Goal: Task Accomplishment & Management: Manage account settings

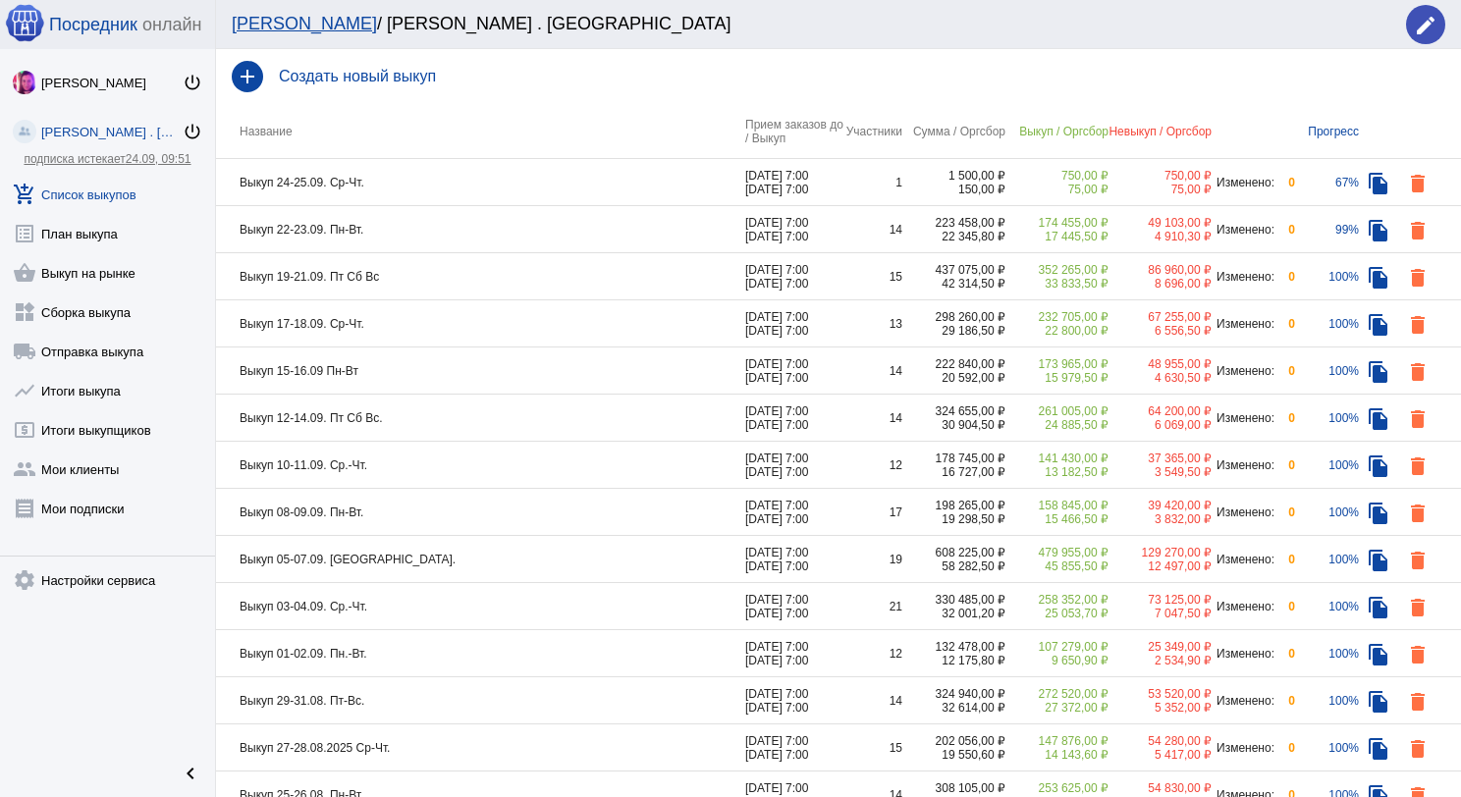
click at [487, 223] on td "Выкуп 22-23.09. Пн-Вт." at bounding box center [480, 229] width 529 height 47
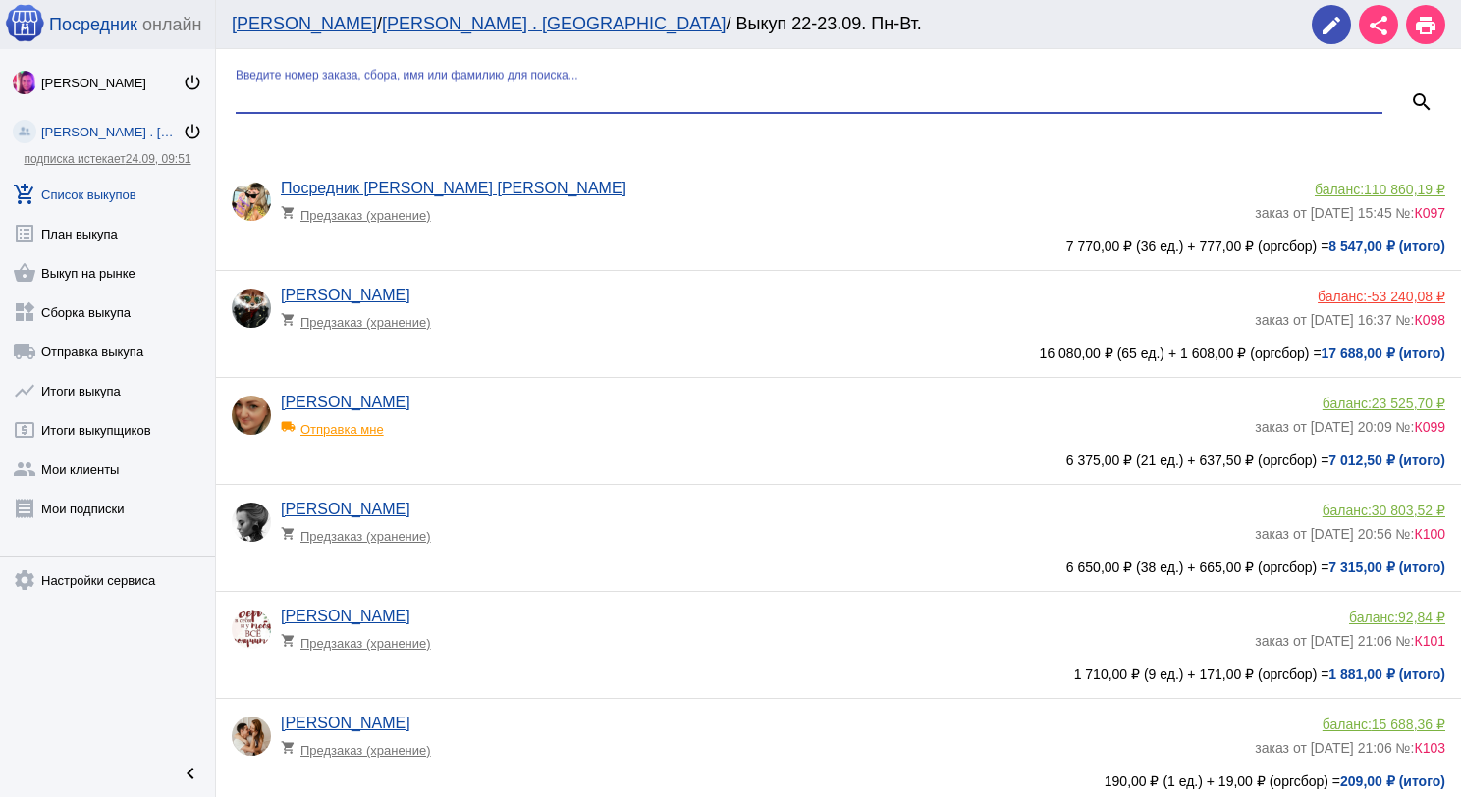
click at [420, 95] on input "Введите номер заказа, сбора, имя или фамилию для поиска..." at bounding box center [809, 97] width 1146 height 18
type input "куз"
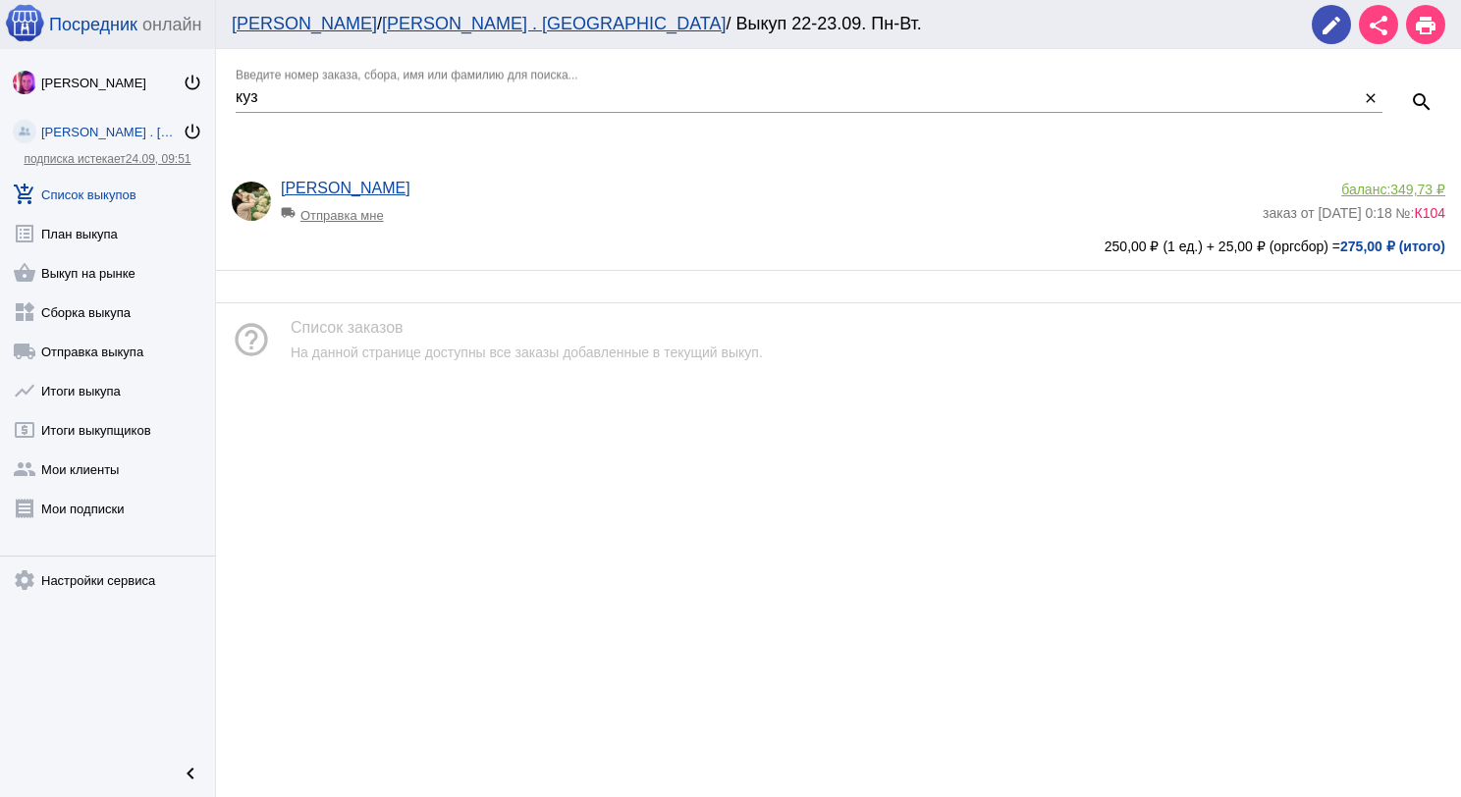
click at [1409, 188] on span "349,73 ₽" at bounding box center [1417, 190] width 55 height 16
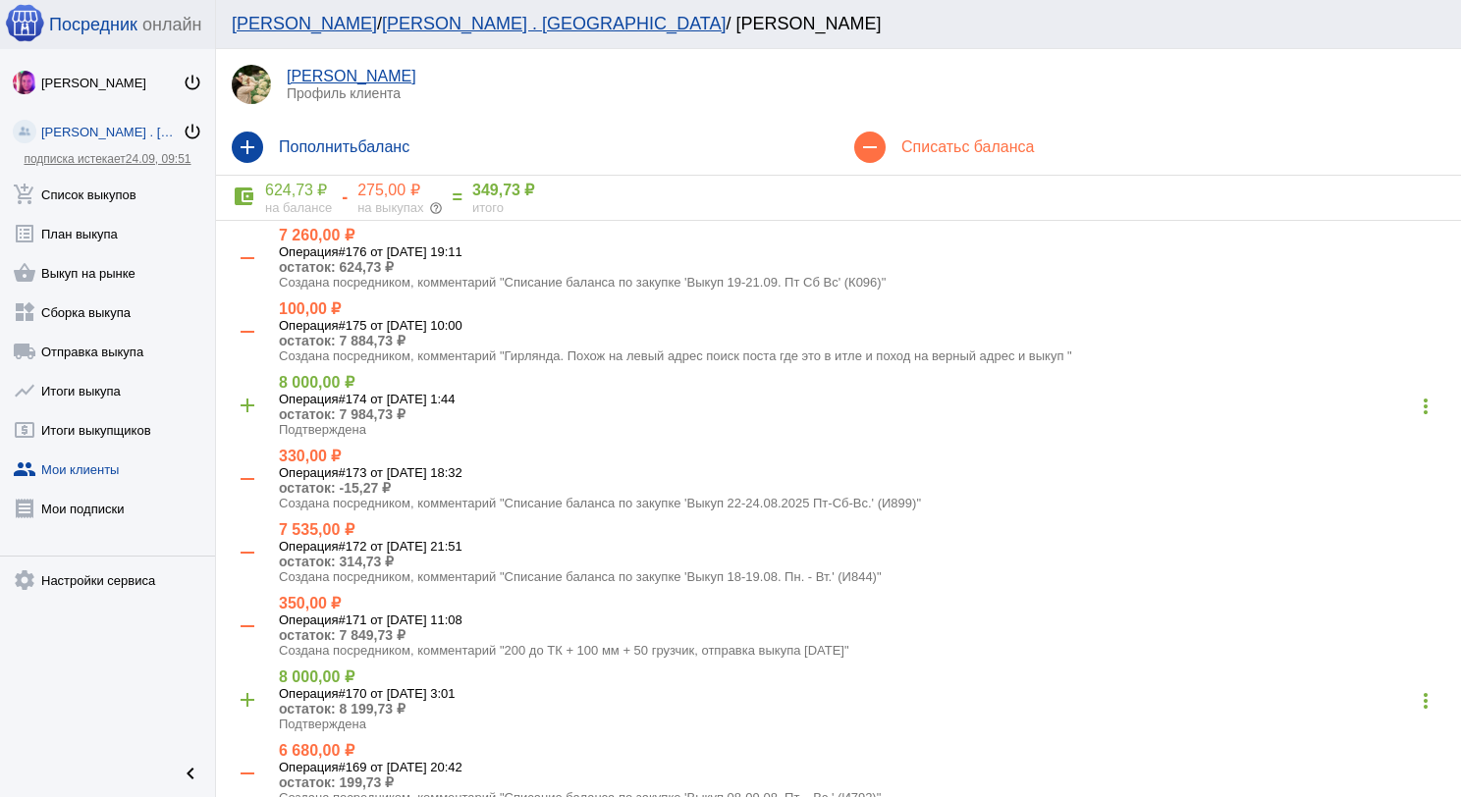
click at [954, 147] on h4 "Списать с баланса" at bounding box center [1173, 147] width 544 height 18
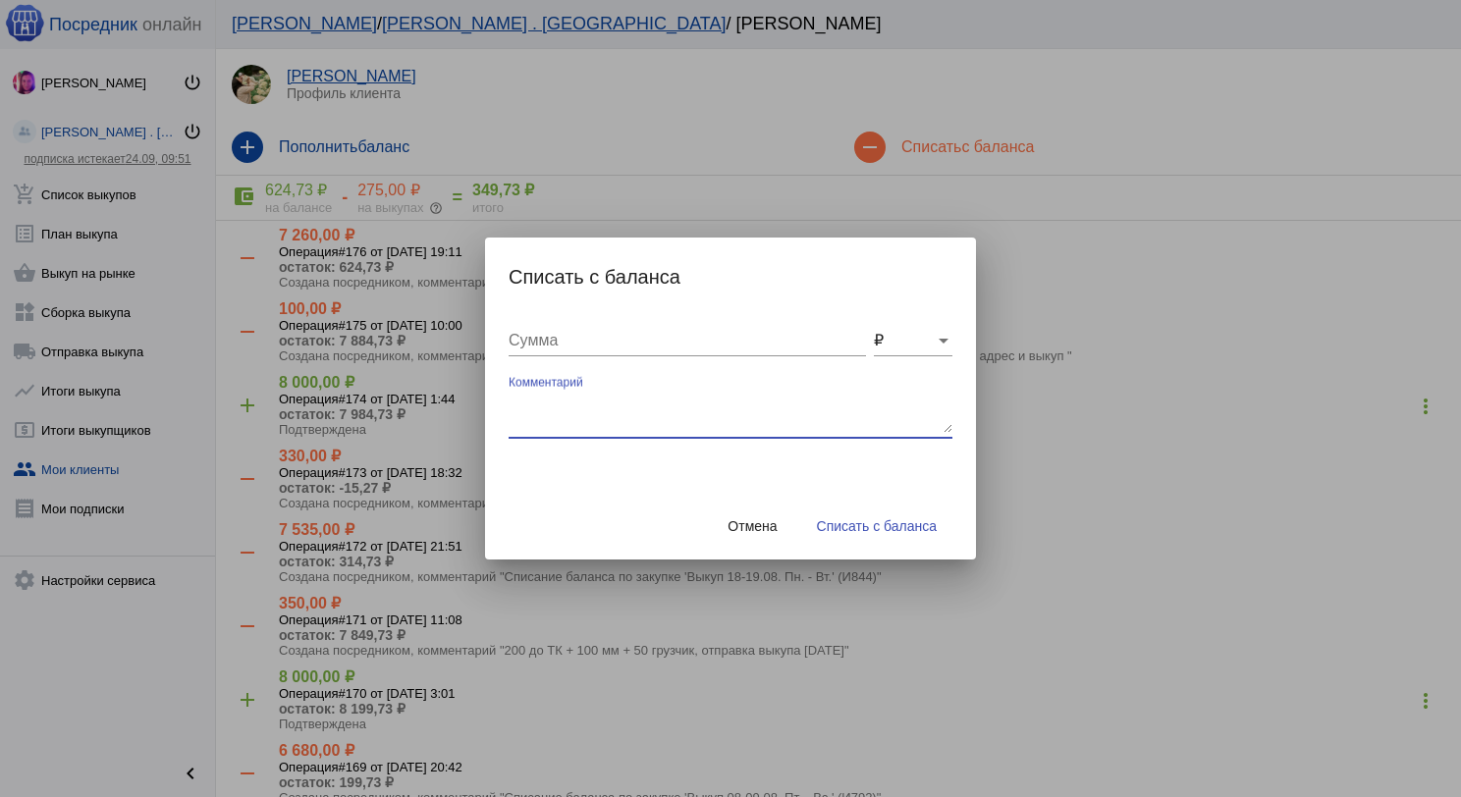
click at [577, 415] on textarea "Комментарий" at bounding box center [730, 413] width 444 height 39
type textarea "200 до Тк + 100 мм + 50 грузчик, отправка выкупа [DATE]"
click at [660, 329] on div "Сумма" at bounding box center [686, 334] width 357 height 44
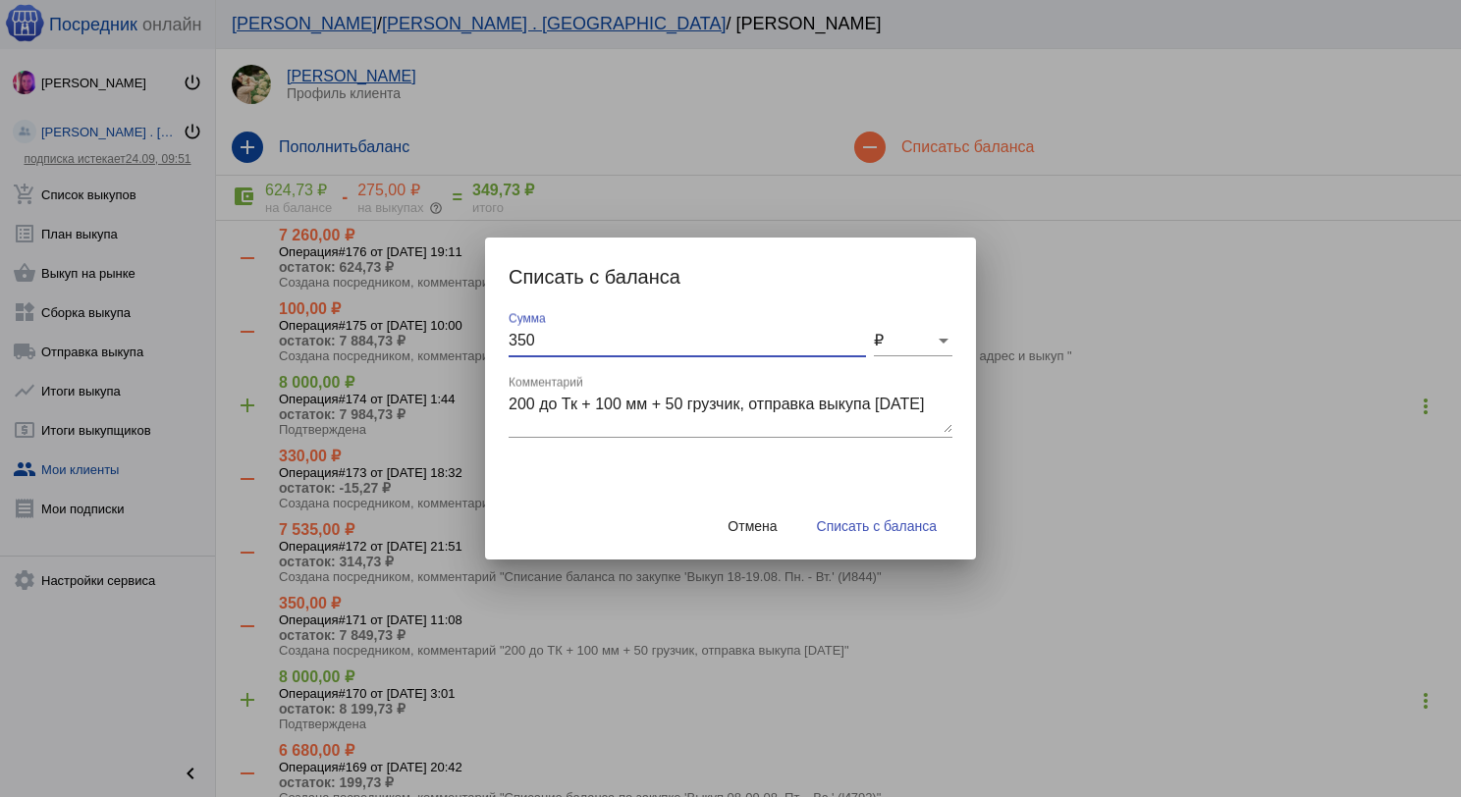
type input "350"
click at [865, 523] on span "Списать с баланса" at bounding box center [877, 526] width 120 height 16
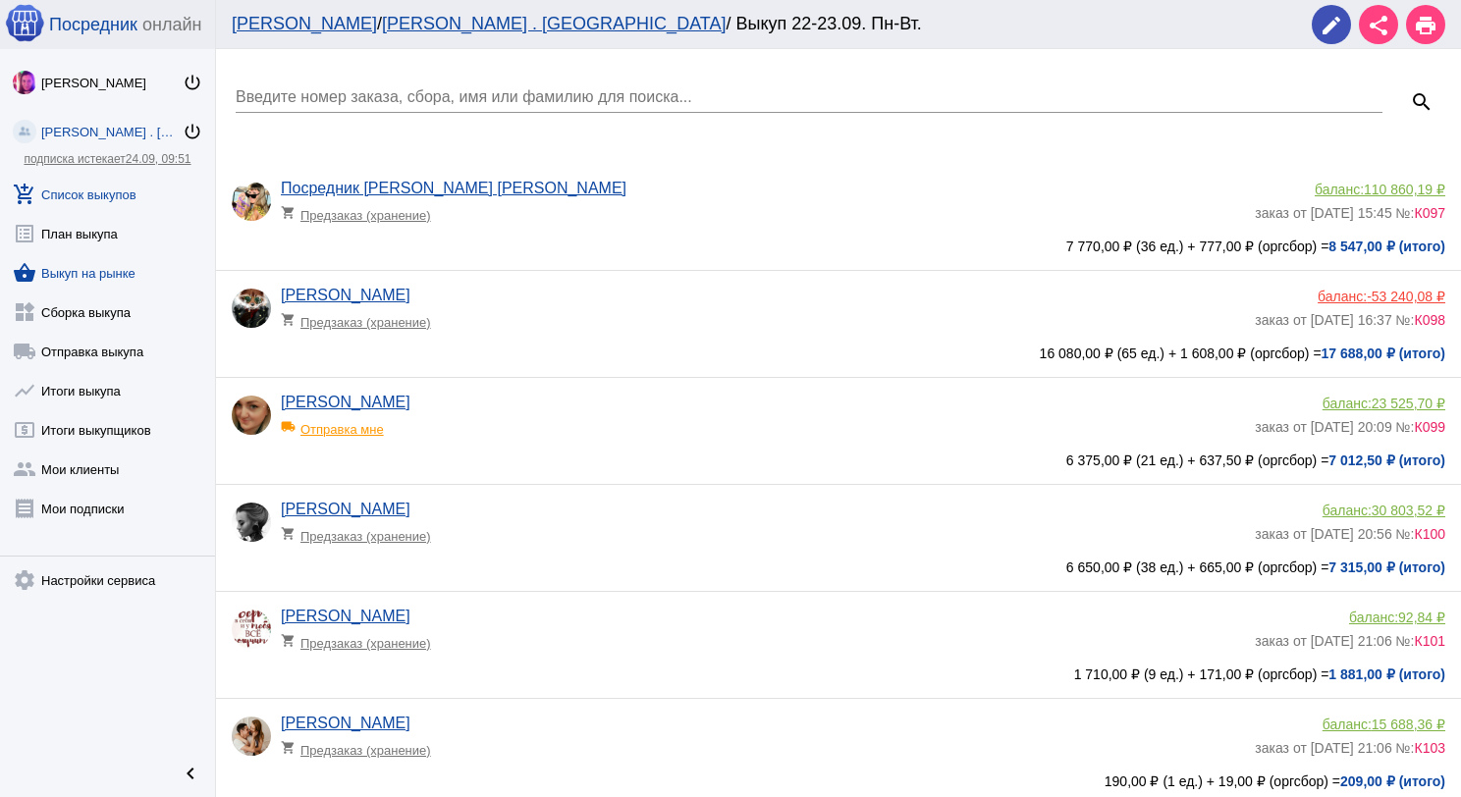
click at [133, 259] on link "shopping_basket Выкуп на рынке" at bounding box center [107, 268] width 215 height 39
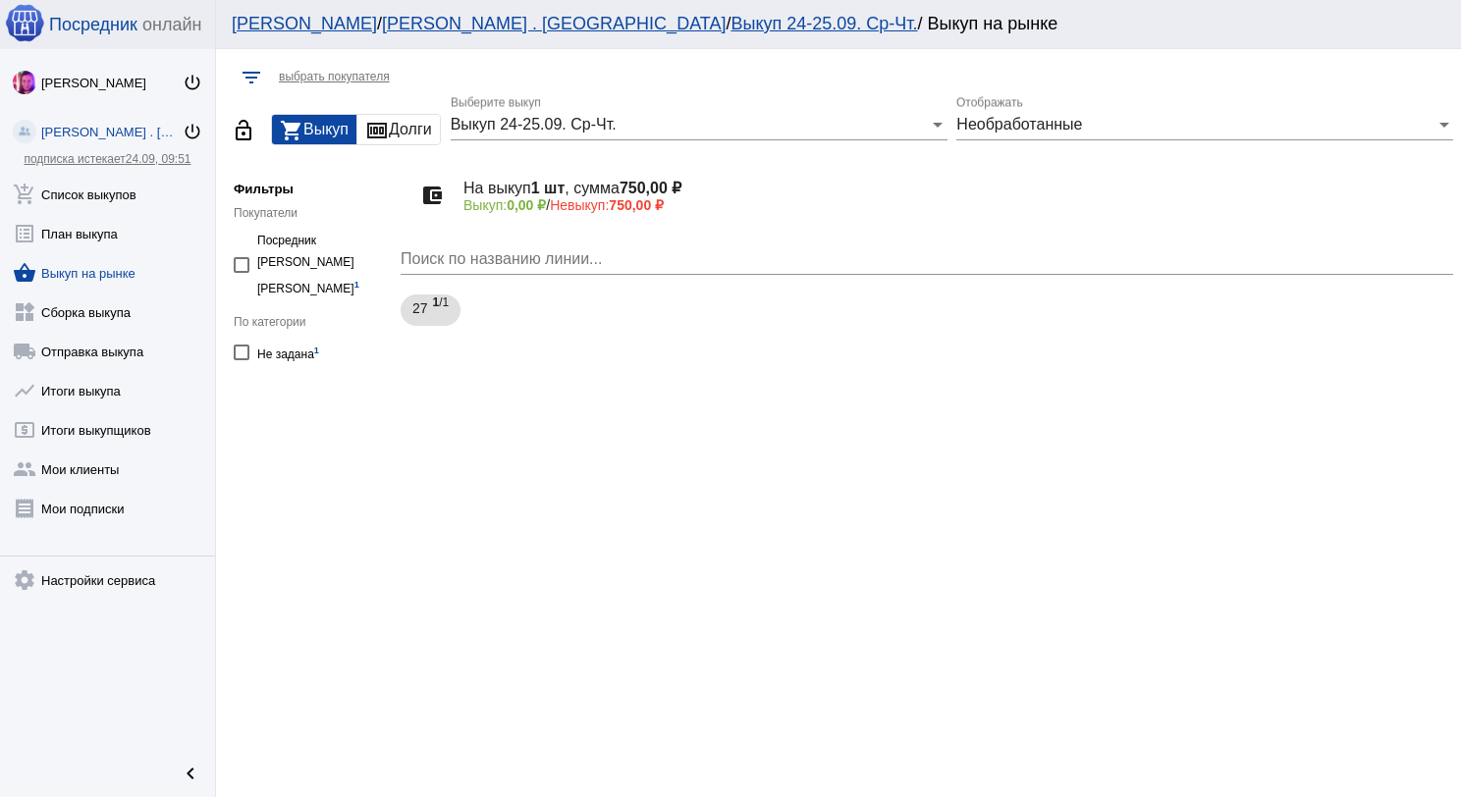
click at [719, 140] on div "Выкуп 24-25.09. Ср-Чт. Выберите выкуп" at bounding box center [699, 128] width 497 height 64
click at [715, 130] on div "Выкуп 24-25.09. Ср-Чт." at bounding box center [690, 125] width 479 height 18
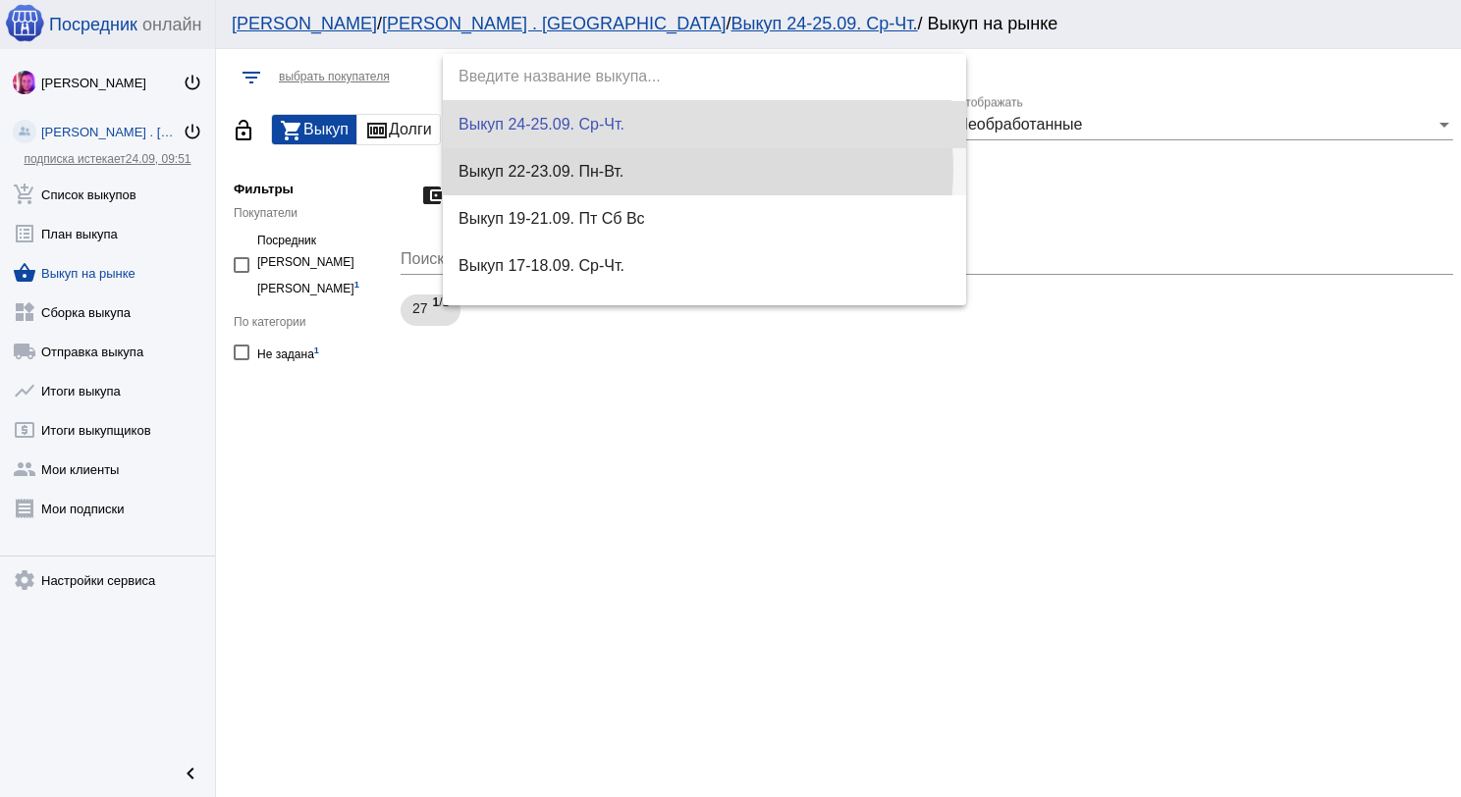
click at [696, 169] on span "Выкуп 22-23.09. Пн-Вт." at bounding box center [704, 171] width 493 height 47
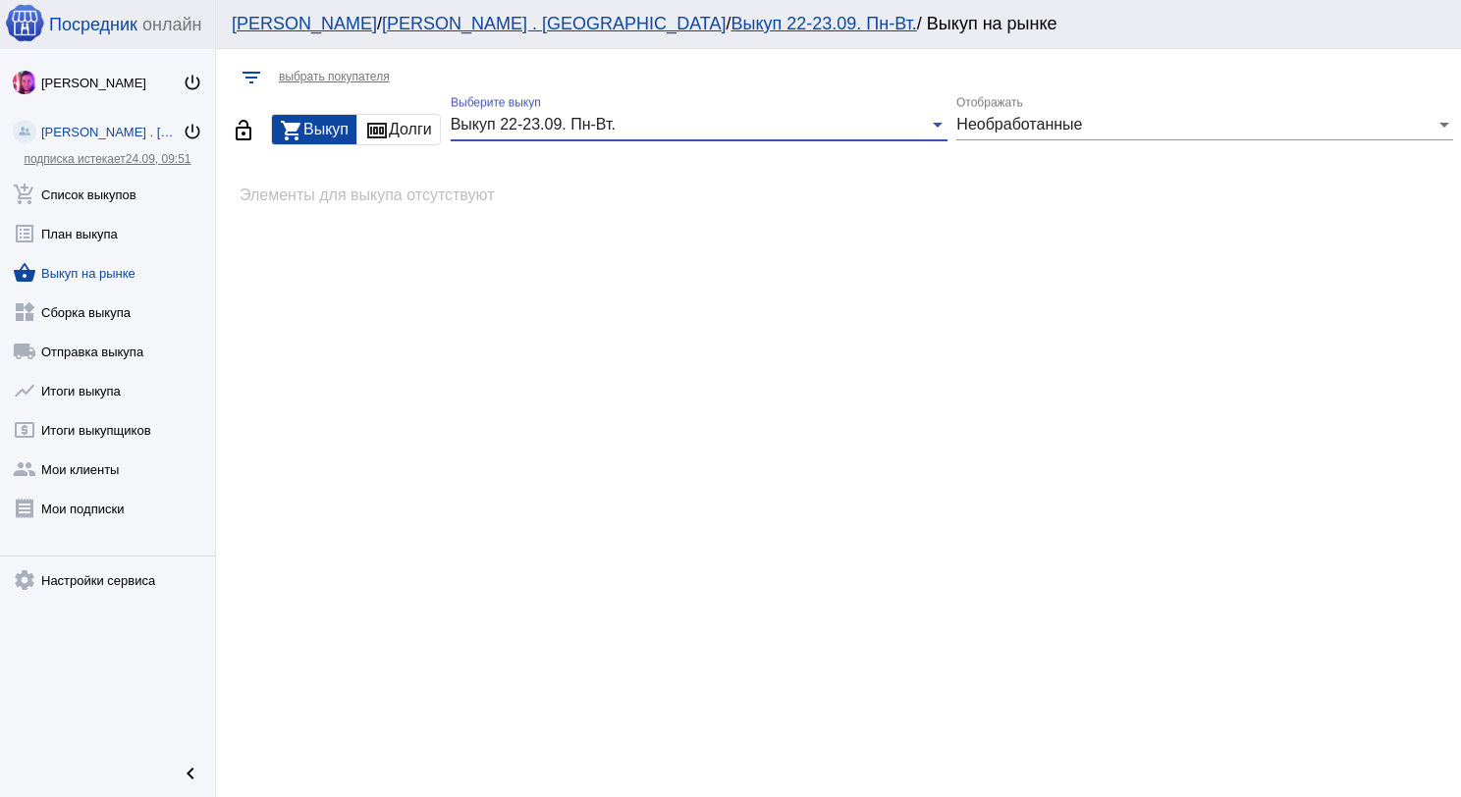
click at [1047, 142] on div "Необработанные Отображать" at bounding box center [1204, 128] width 497 height 64
click at [1033, 131] on span "Необработанные" at bounding box center [1019, 124] width 126 height 17
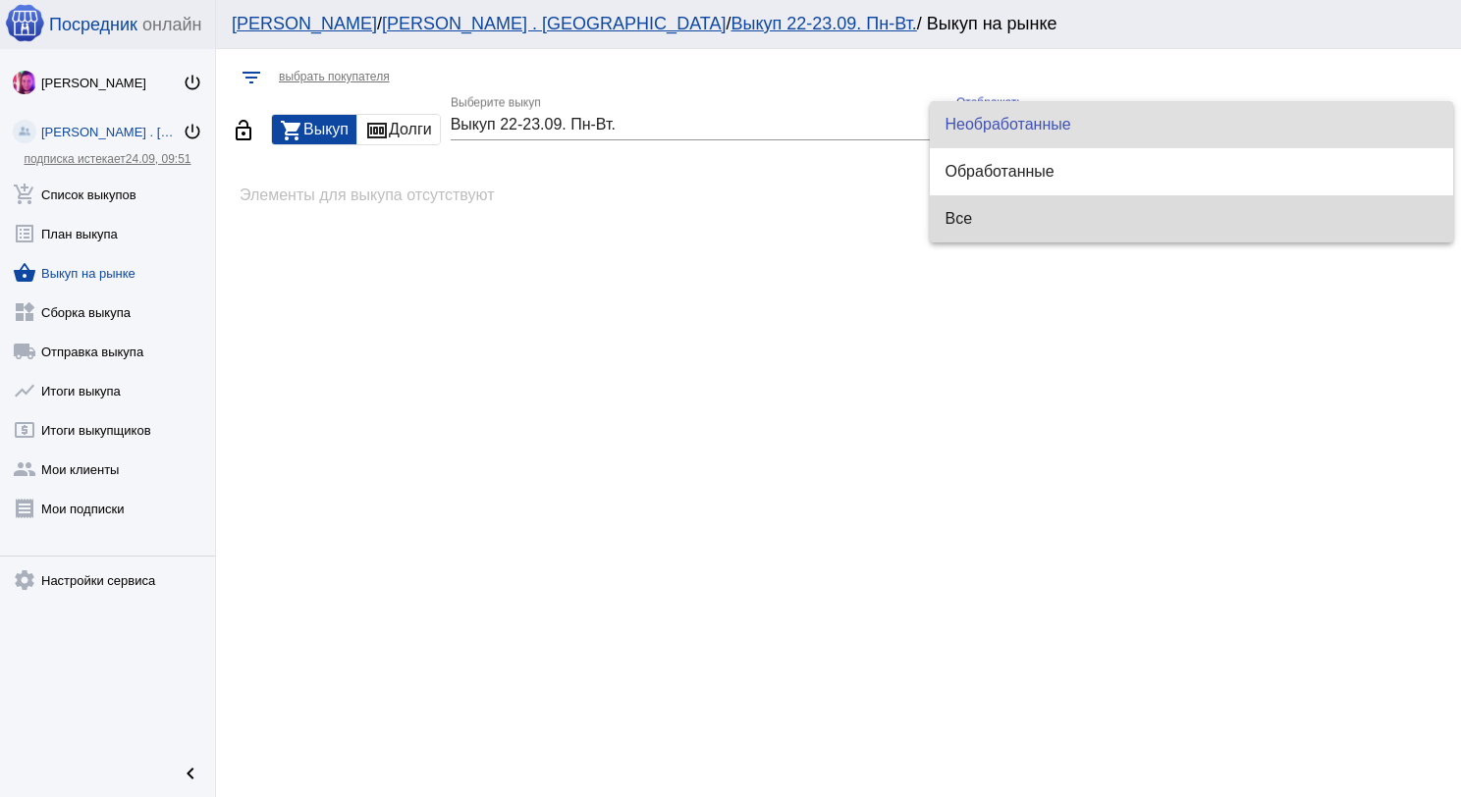
click at [1002, 200] on span "Все" at bounding box center [1191, 218] width 493 height 47
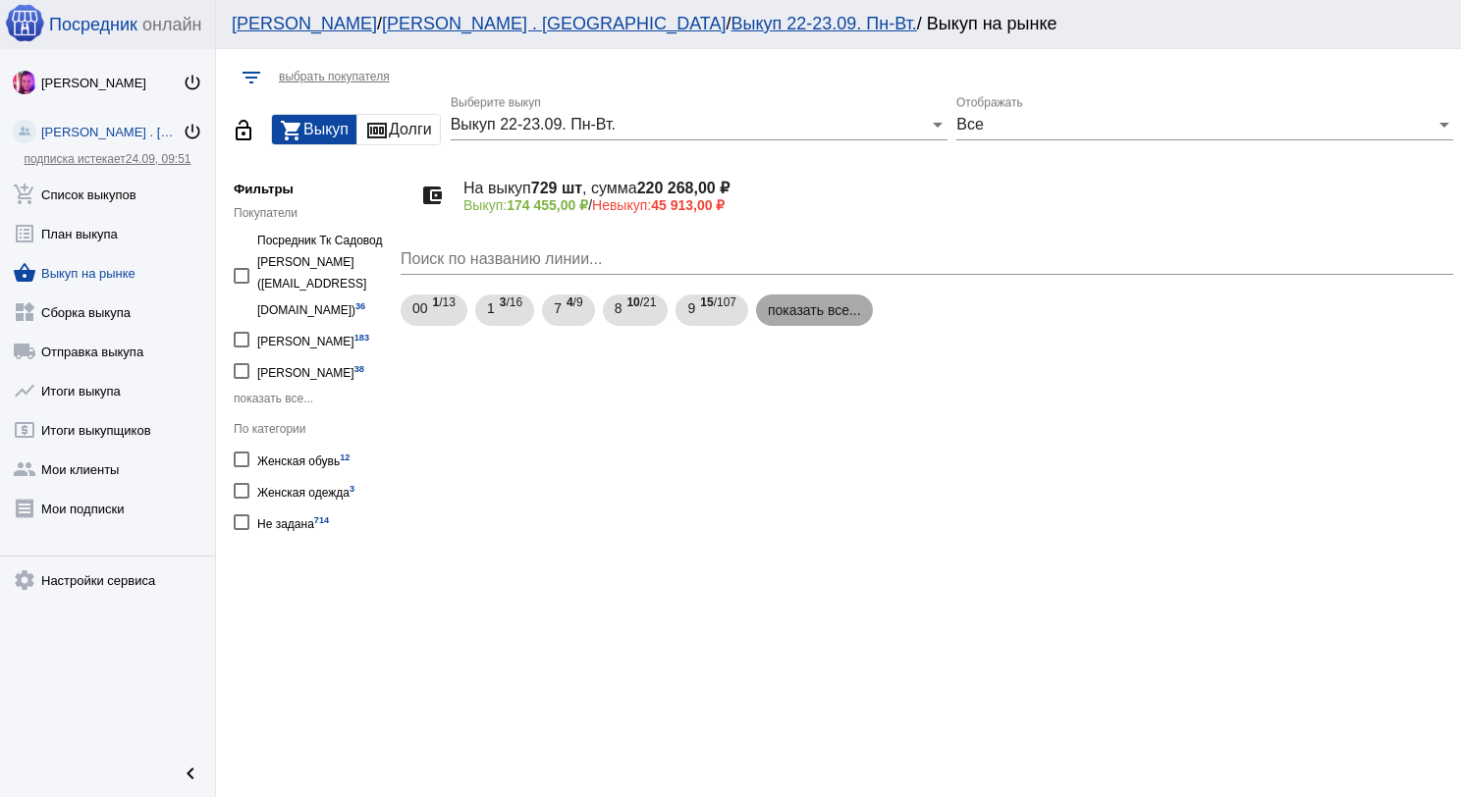
click at [828, 308] on mat-chip "показать все..." at bounding box center [814, 309] width 117 height 31
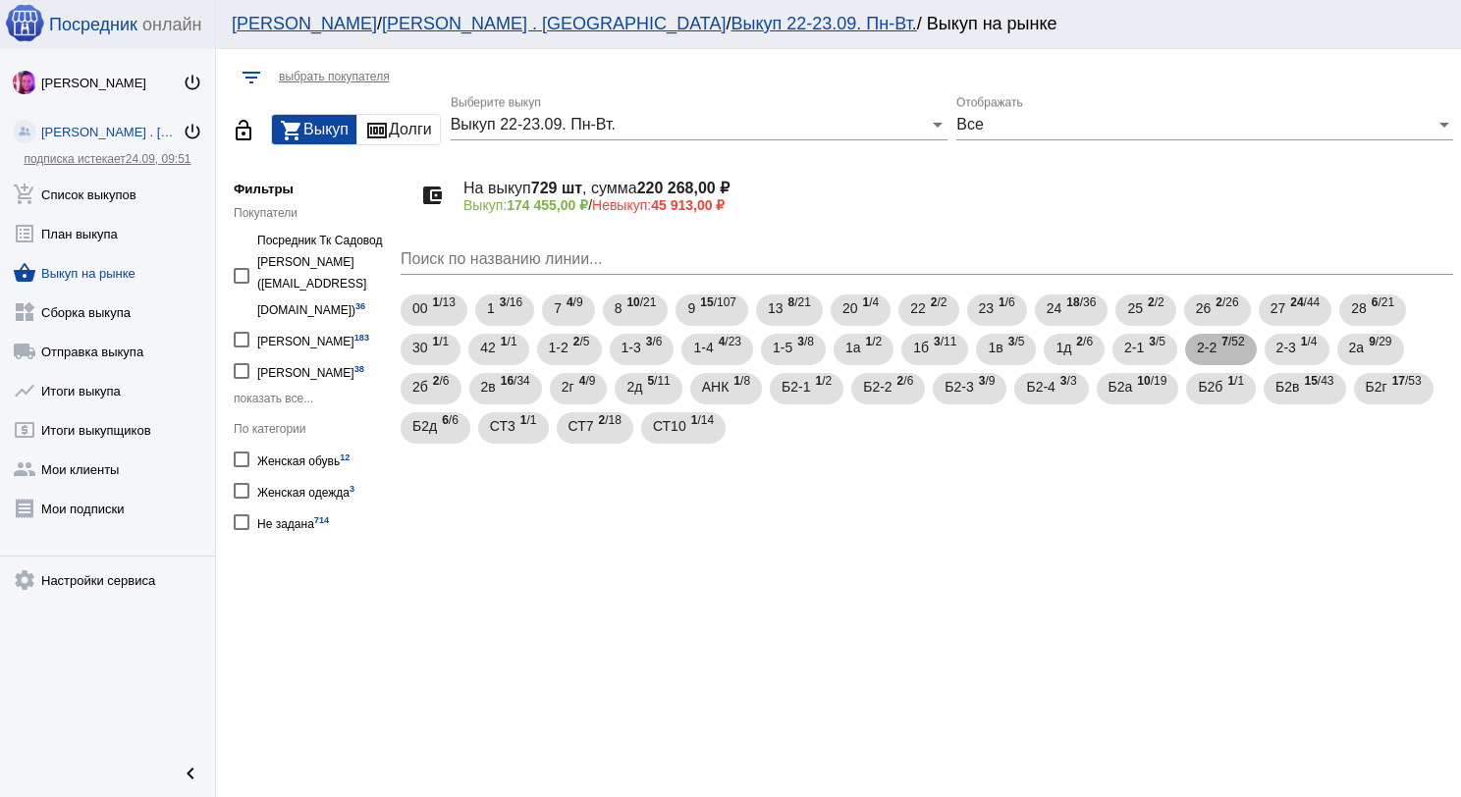
click at [1212, 349] on span "2-2" at bounding box center [1206, 347] width 20 height 35
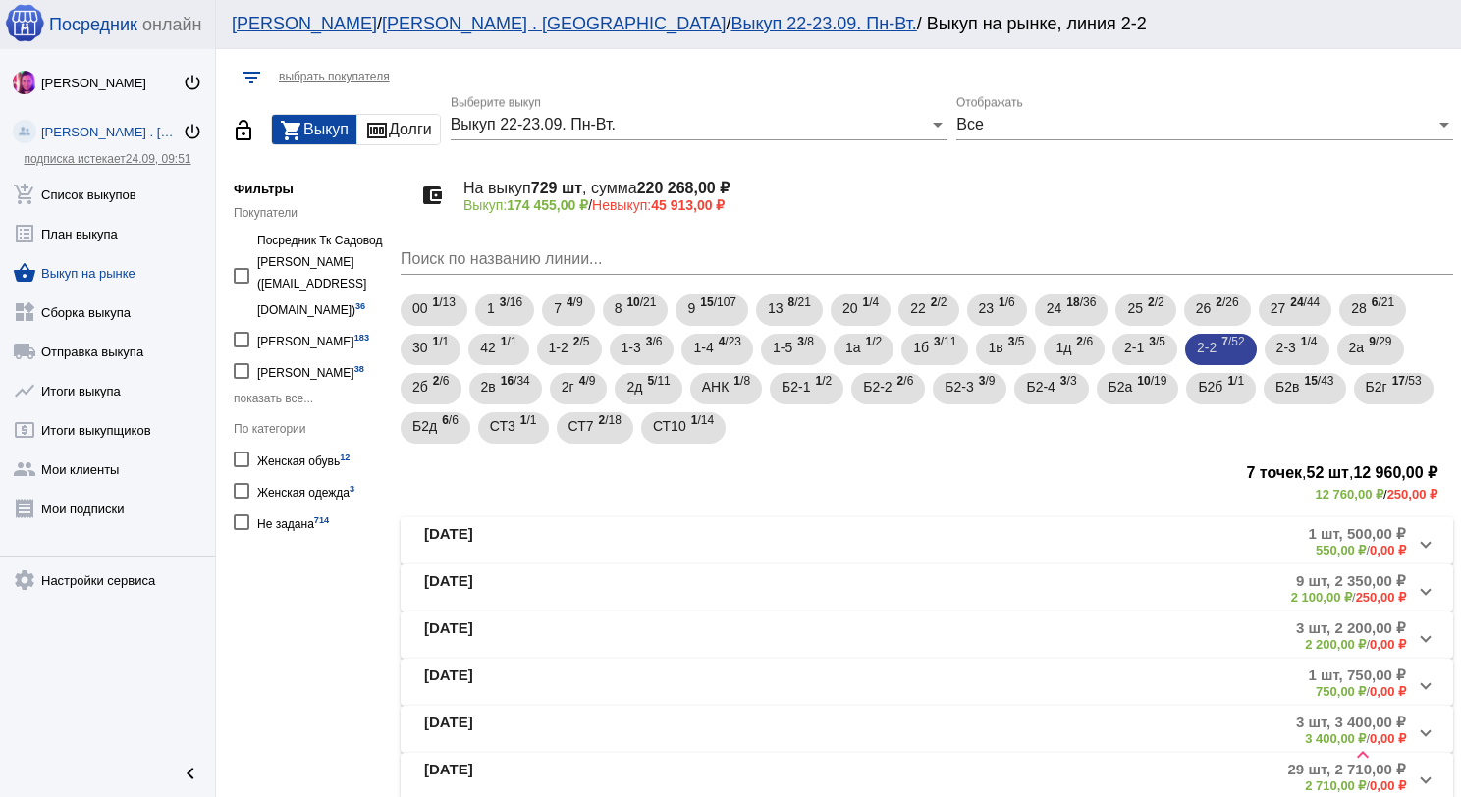
scroll to position [135, 0]
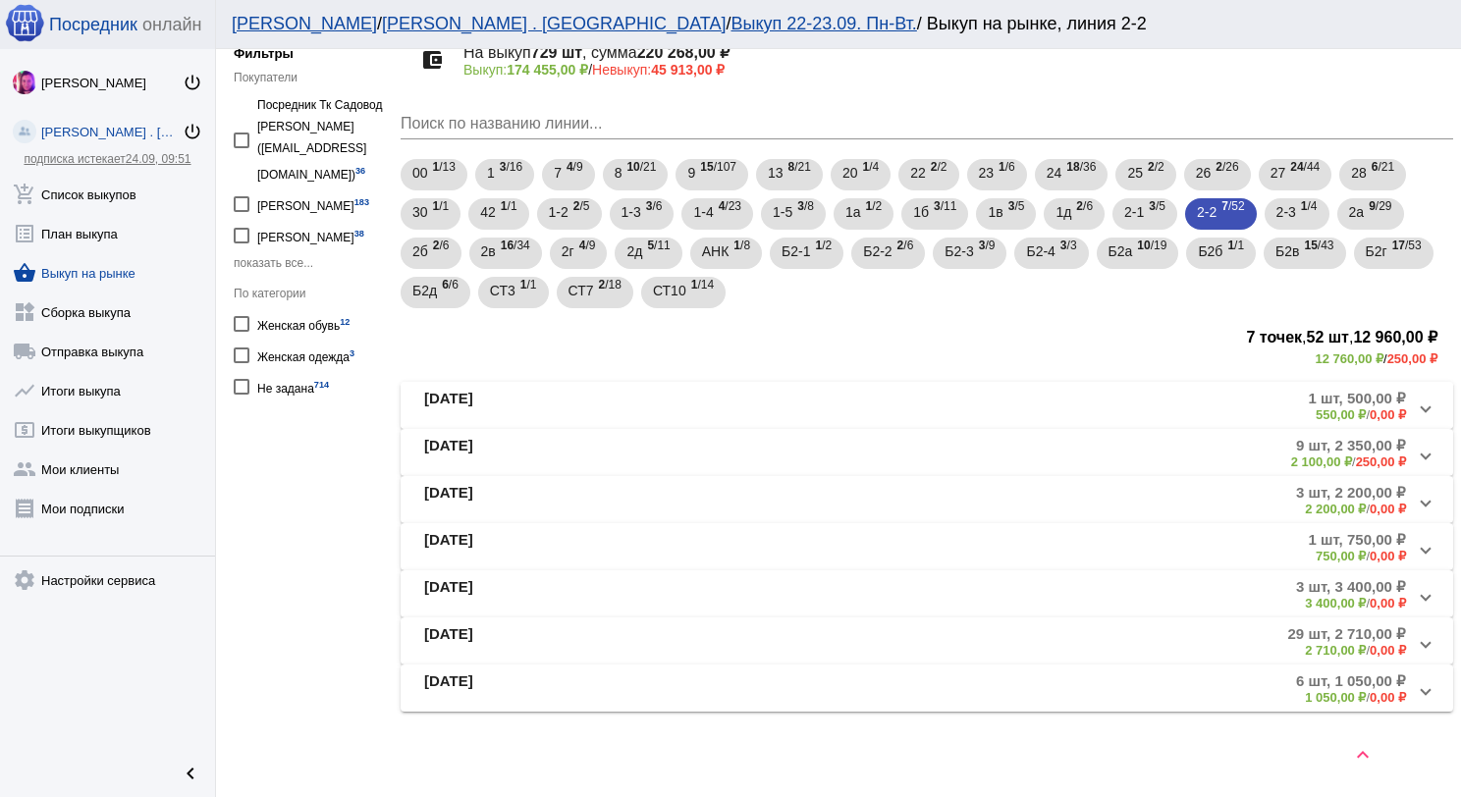
click at [606, 384] on mat-expansion-panel-header "[DATE] 1 шт, 500,00 ₽ 550,00 ₽ / 0,00 ₽" at bounding box center [926, 405] width 1052 height 47
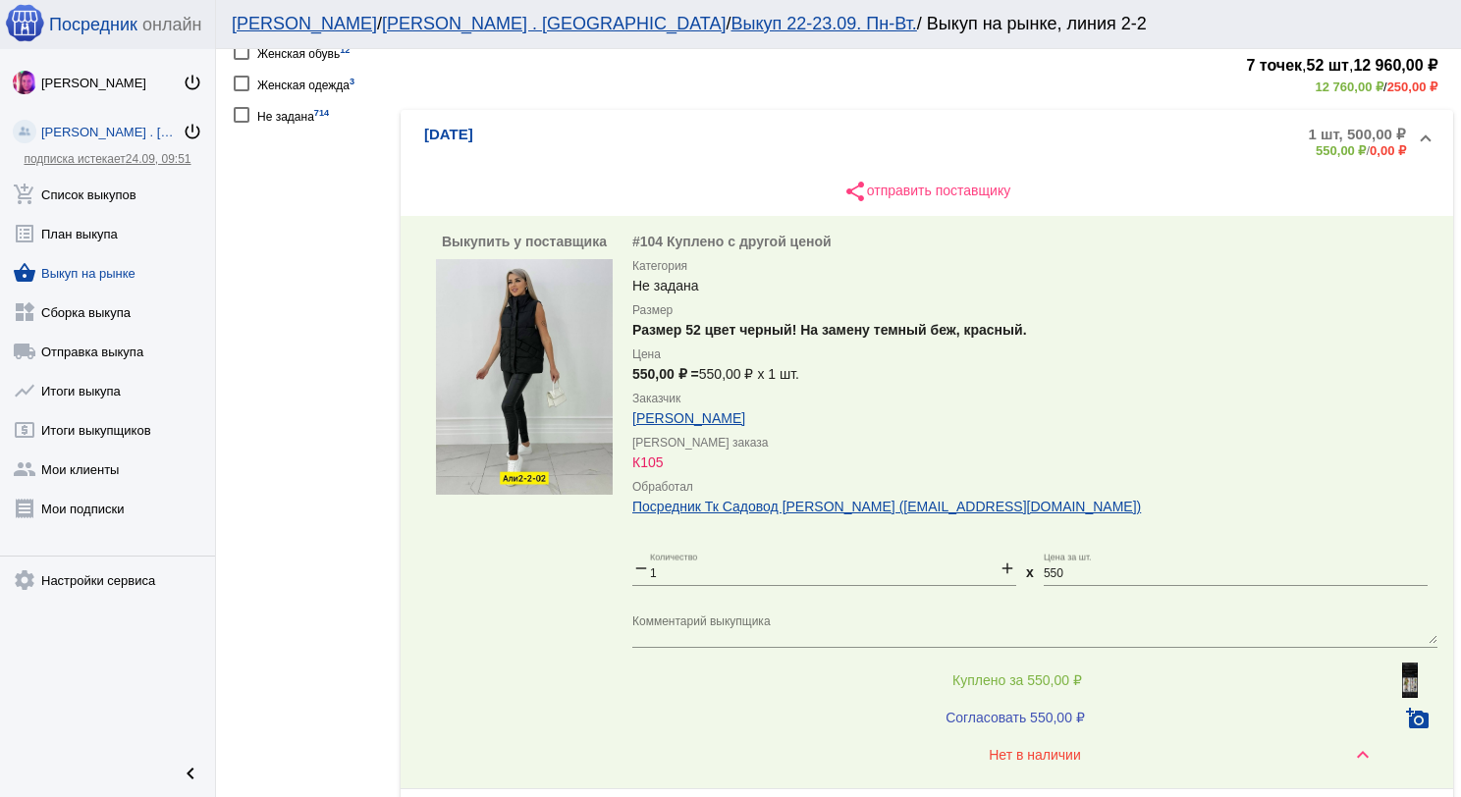
scroll to position [528, 0]
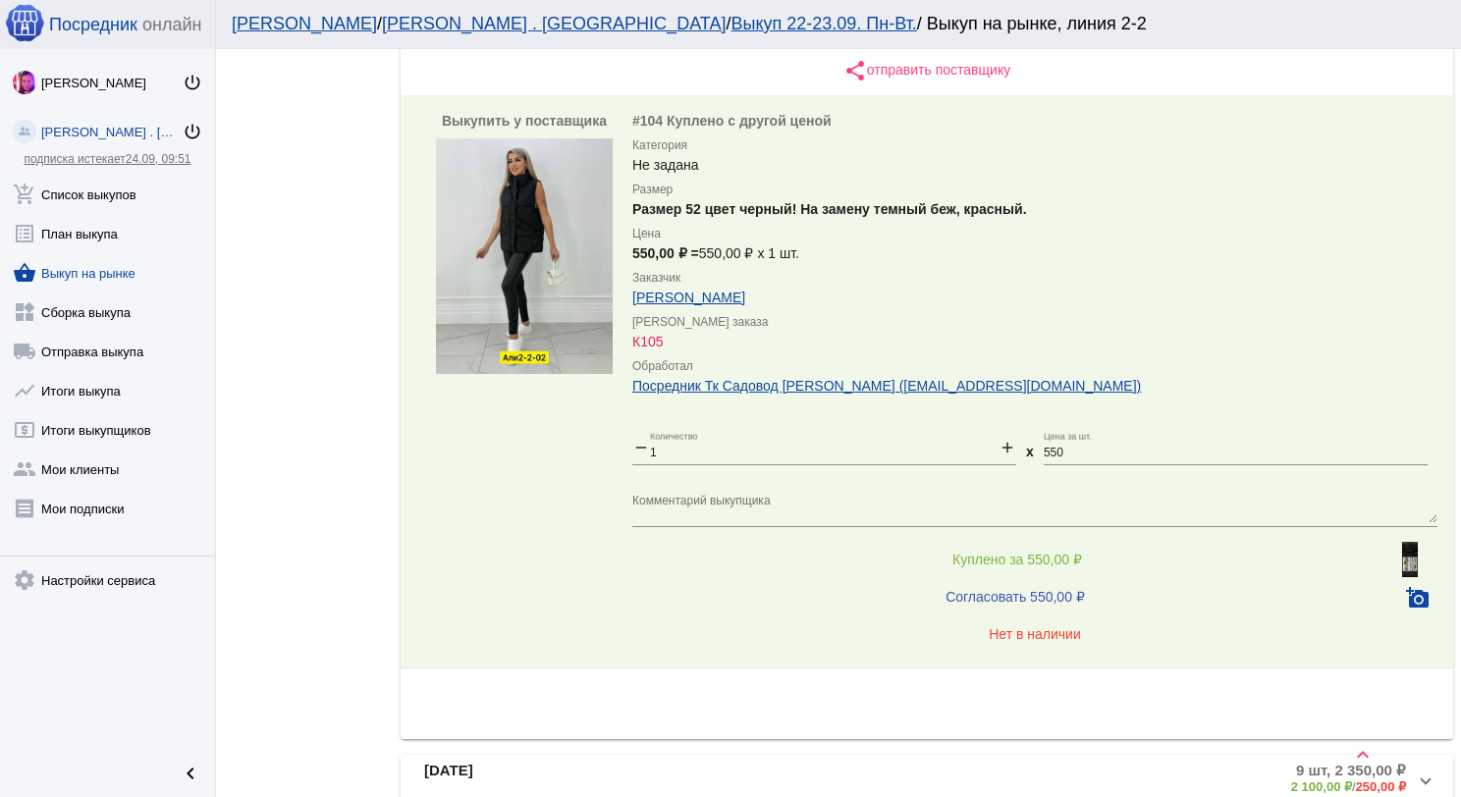
click at [1402, 561] on img at bounding box center [1410, 559] width 16 height 35
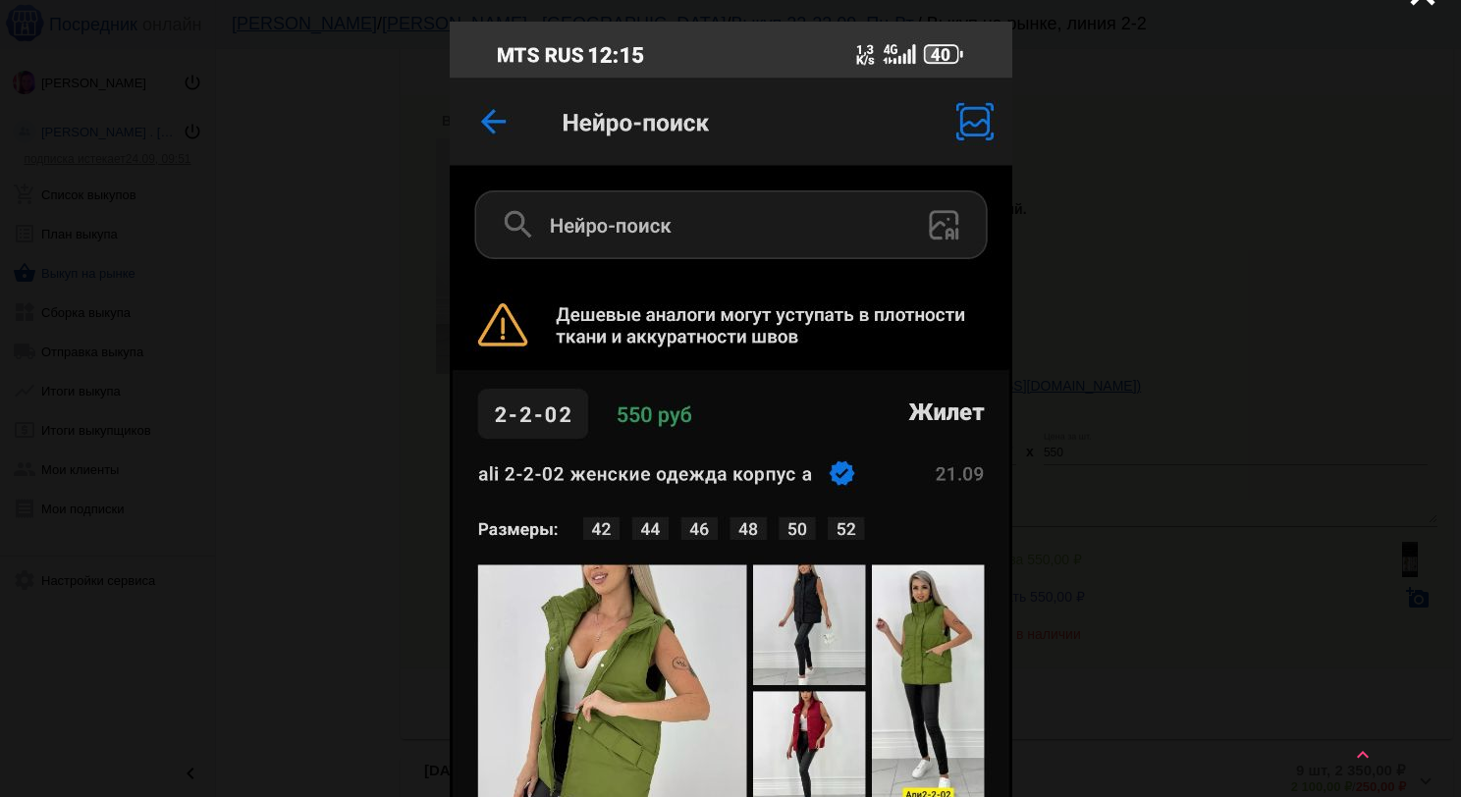
scroll to position [0, 0]
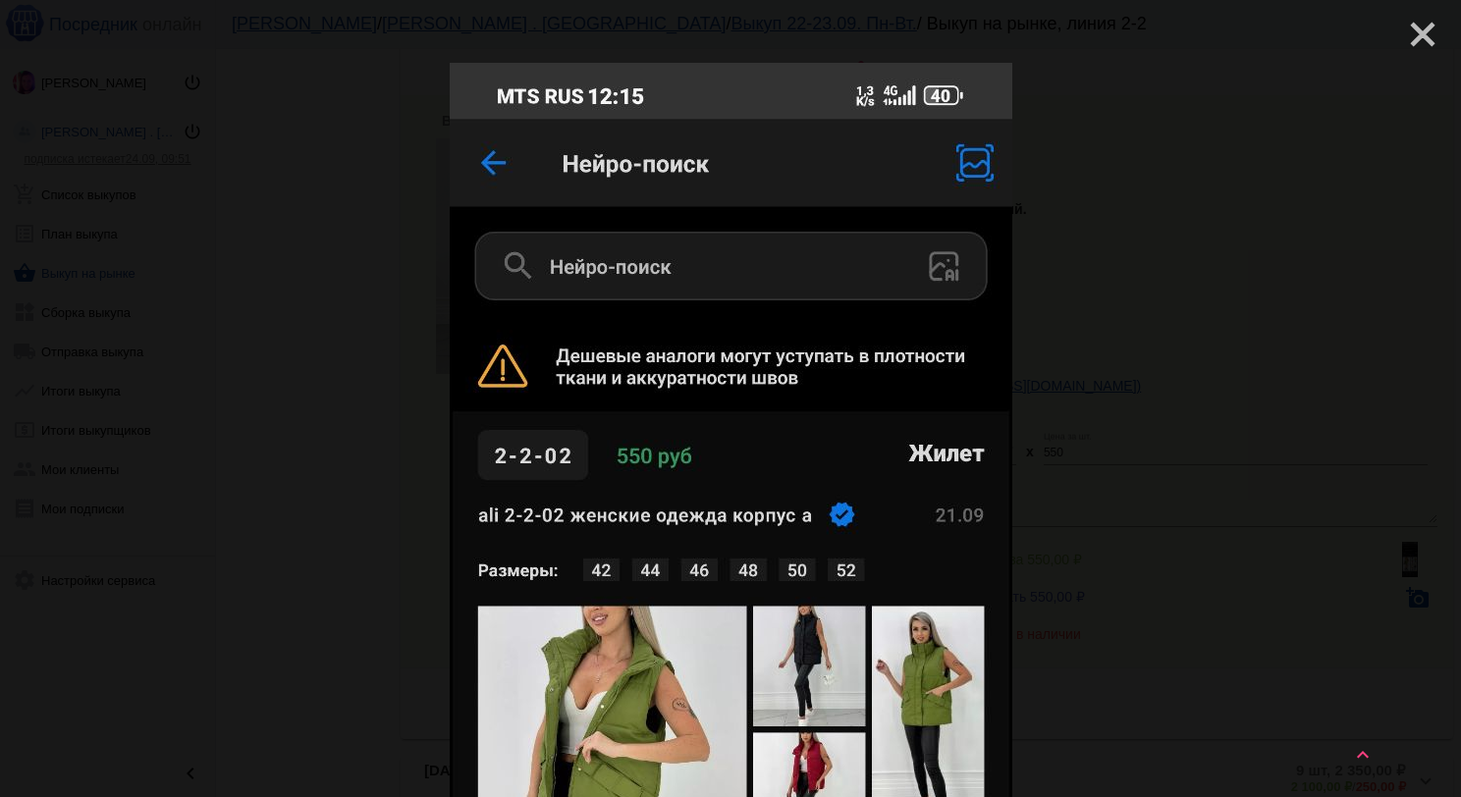
click at [1403, 38] on mat-icon "close" at bounding box center [1415, 27] width 24 height 24
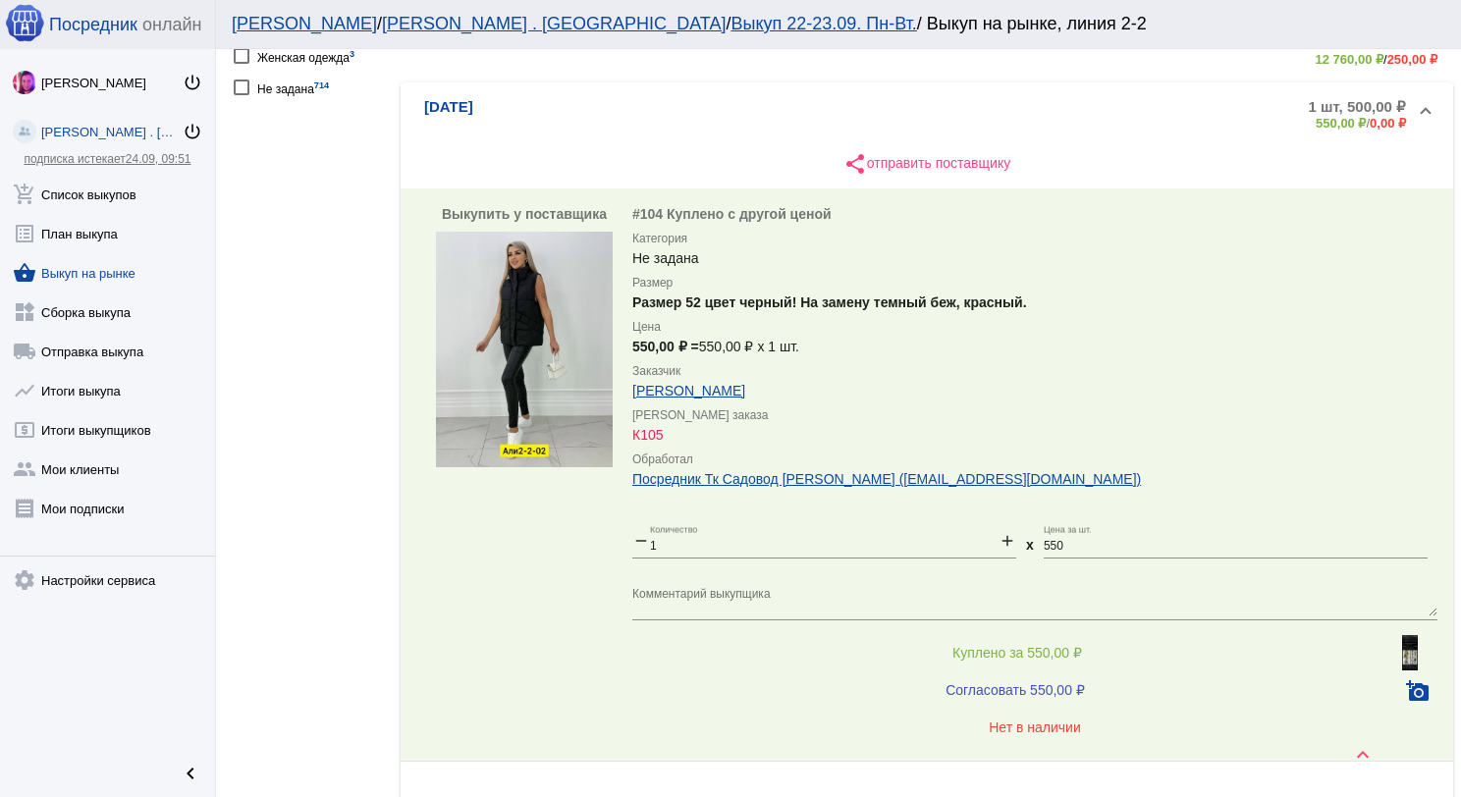
scroll to position [430, 0]
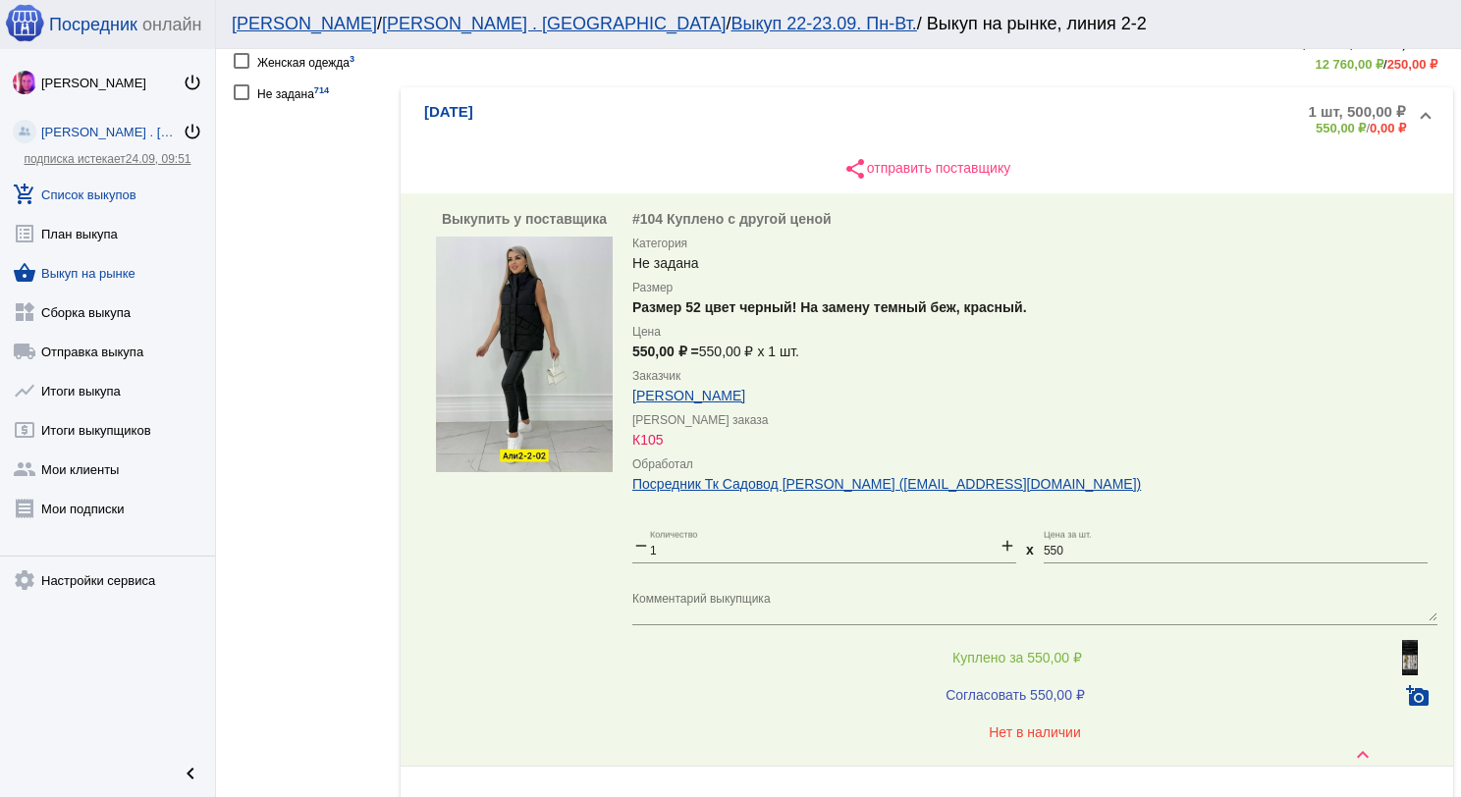
click at [136, 184] on link "add_shopping_cart Список выкупов" at bounding box center [107, 190] width 215 height 39
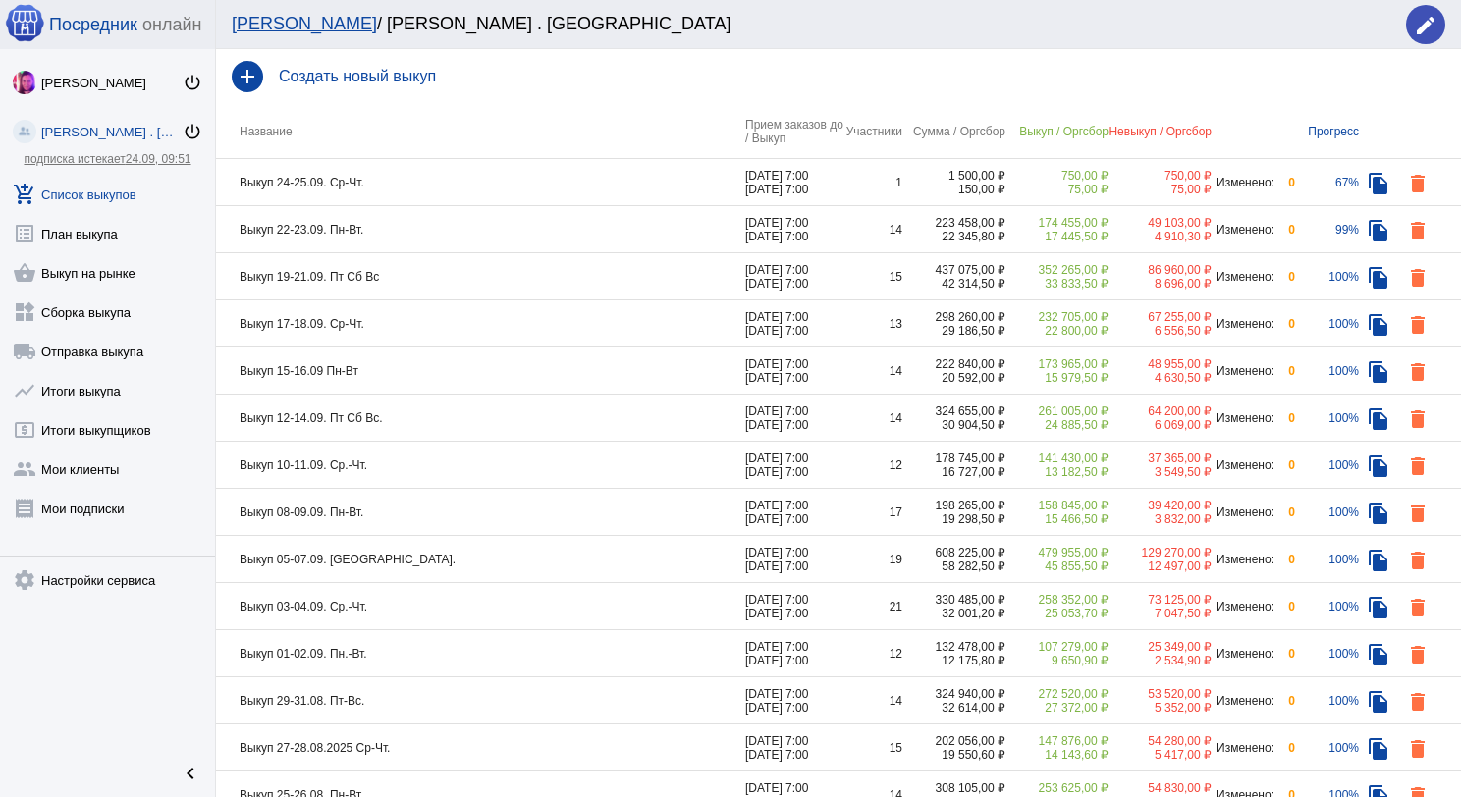
click at [498, 220] on td "Выкуп 22-23.09. Пн-Вт." at bounding box center [480, 229] width 529 height 47
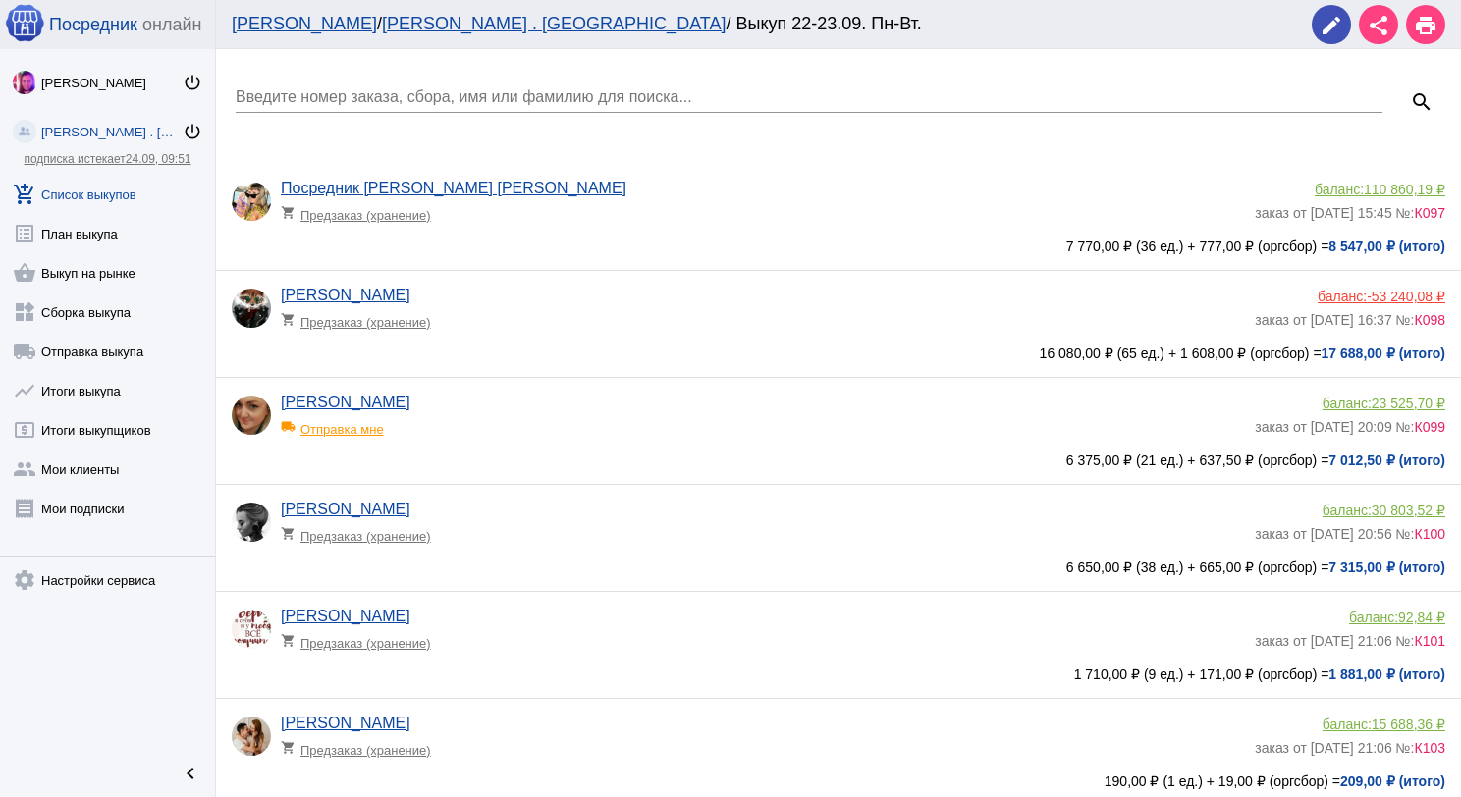
click at [412, 99] on input "Введите номер заказа, сбора, имя или фамилию для поиска..." at bounding box center [809, 97] width 1146 height 18
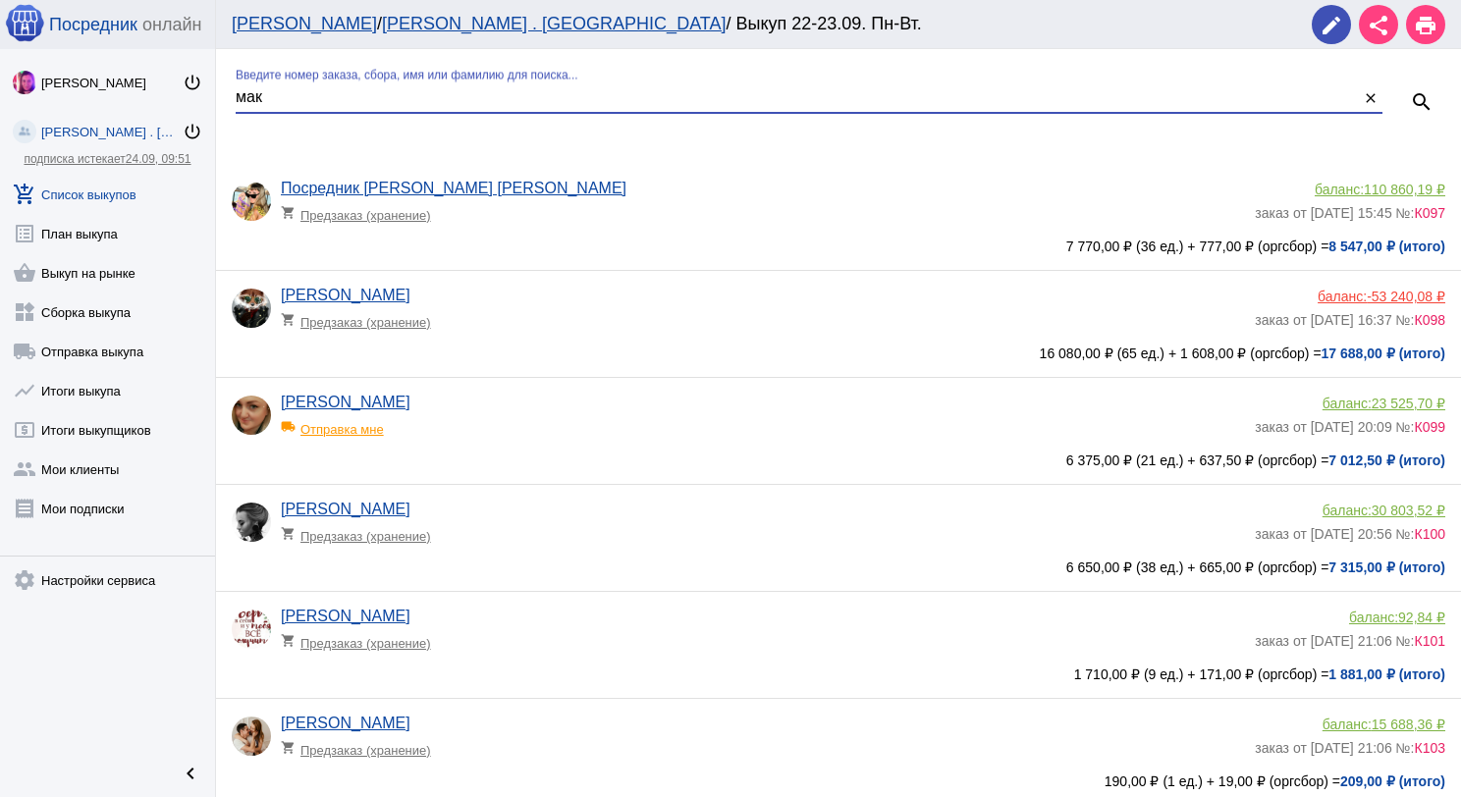
type input "мак"
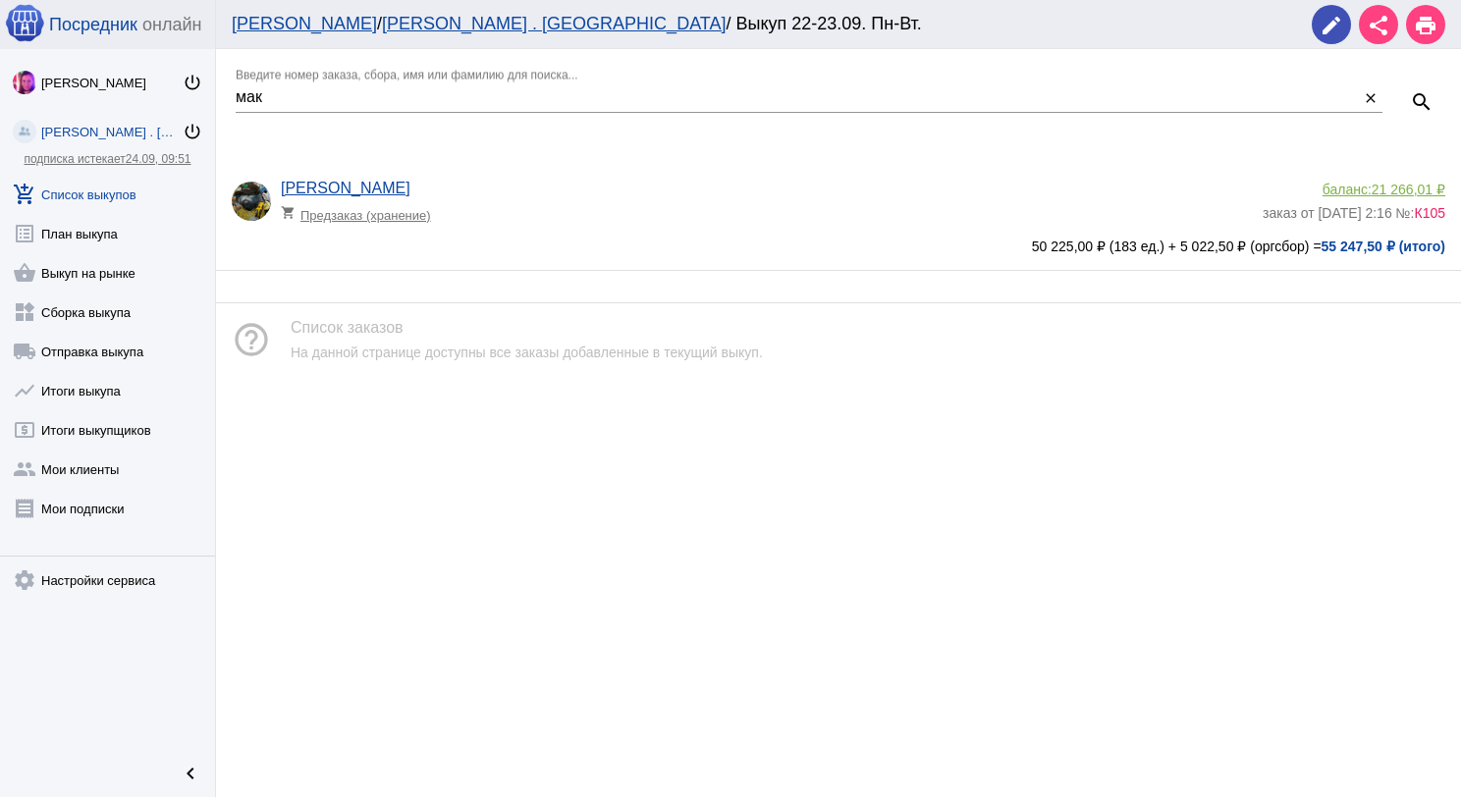
click at [587, 181] on div "[PERSON_NAME] shopping_cart Предзаказ (хранение)" at bounding box center [772, 206] width 982 height 53
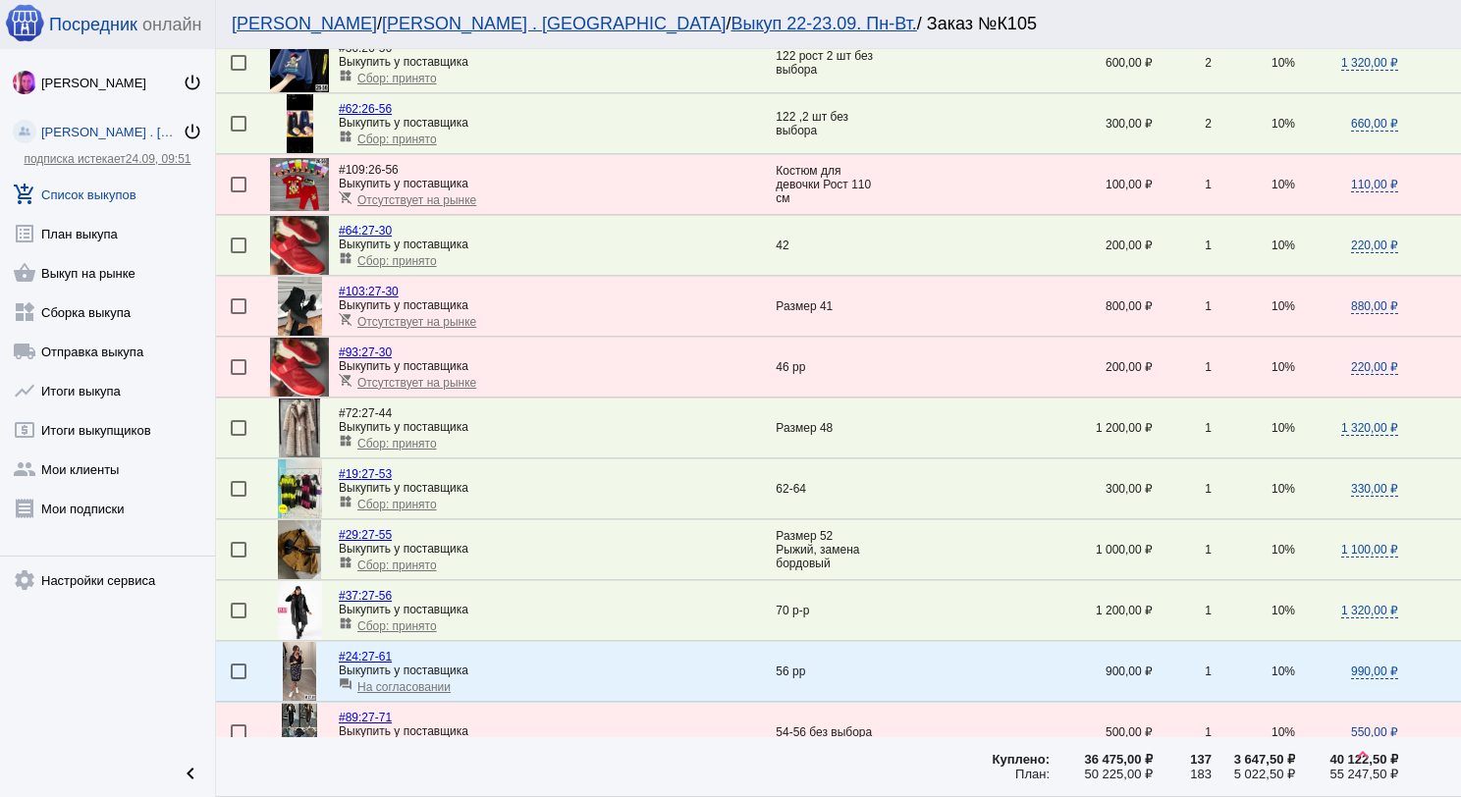
scroll to position [2650, 0]
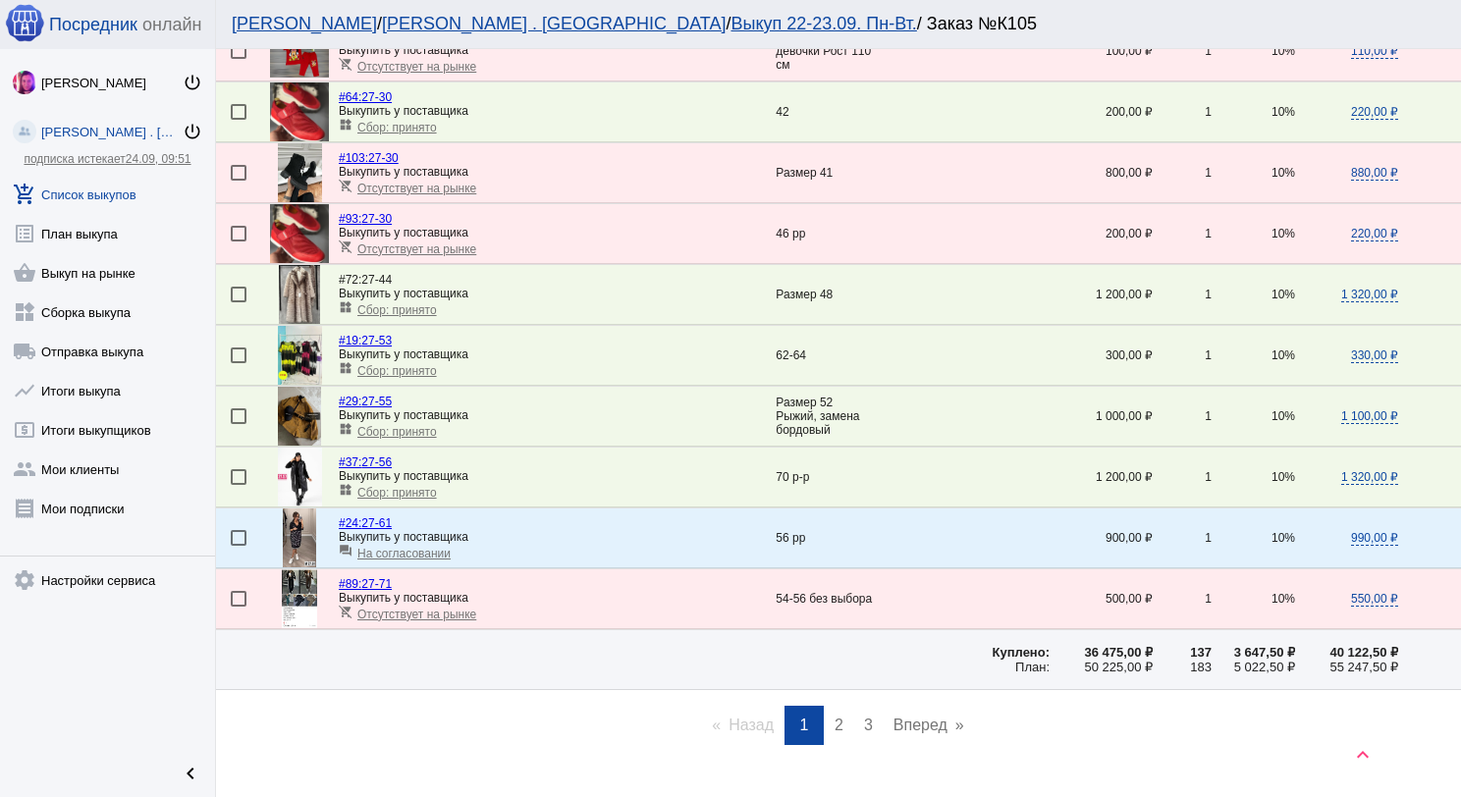
click at [835, 717] on span "2" at bounding box center [838, 725] width 9 height 17
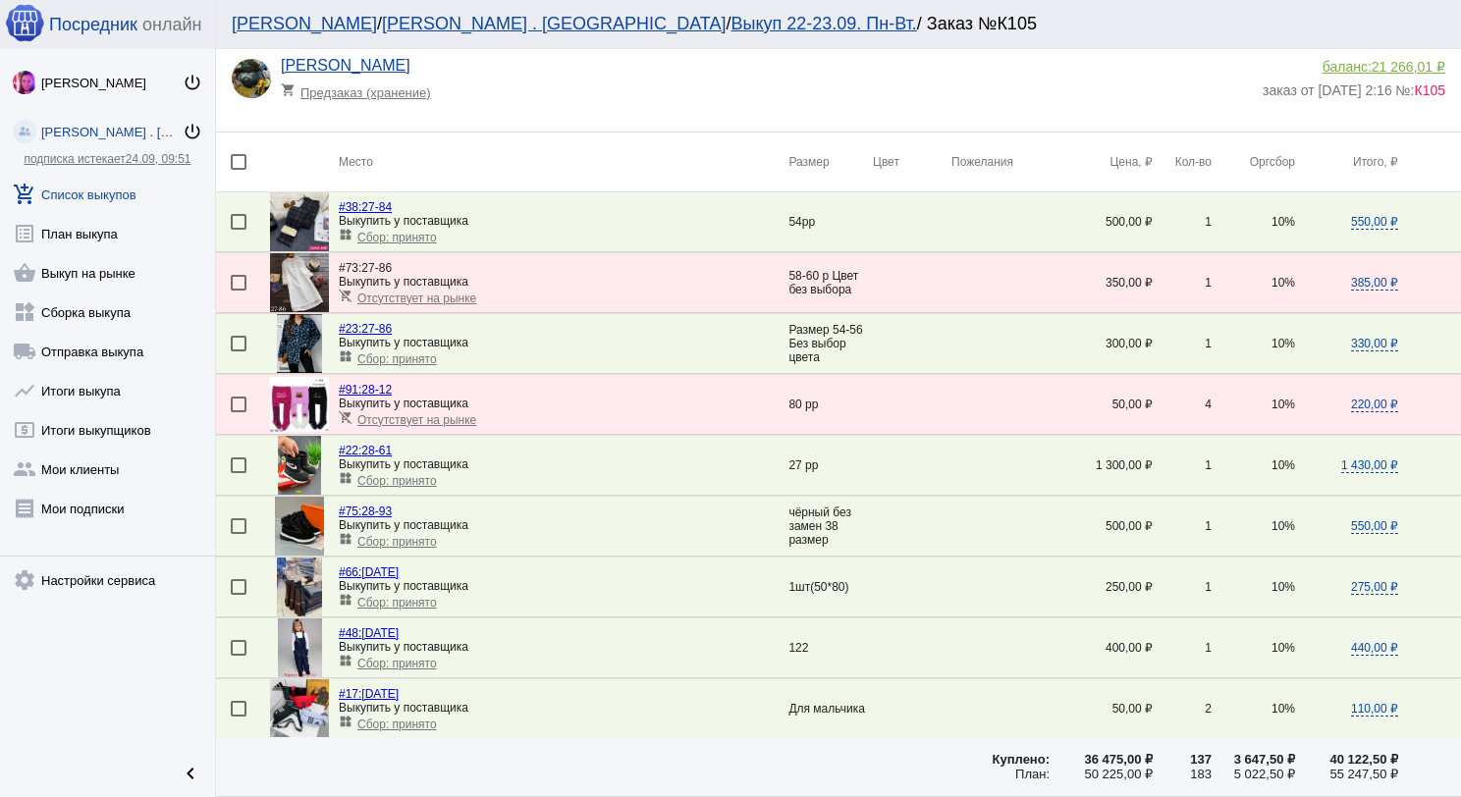
scroll to position [0, 0]
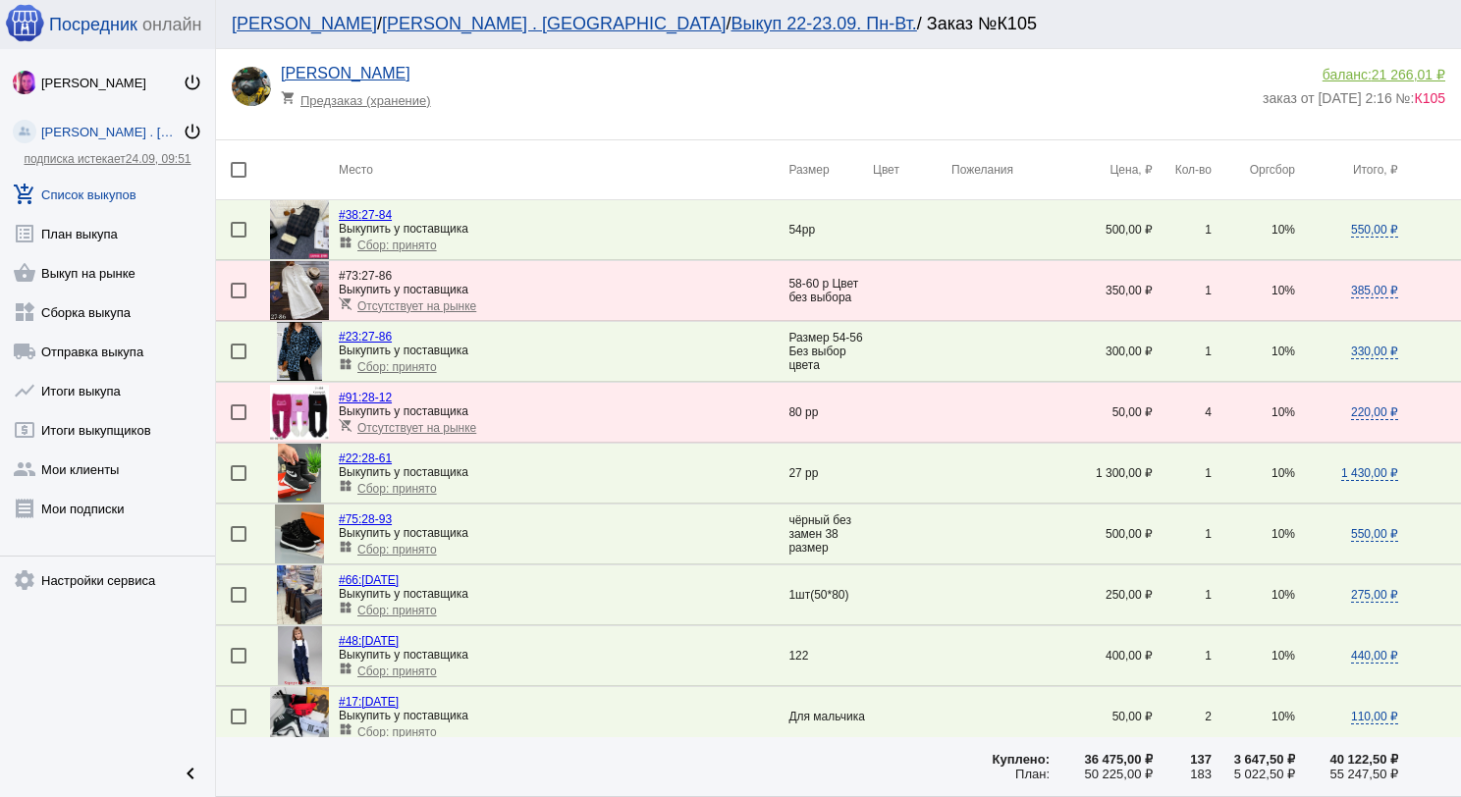
click at [1399, 77] on span "21 266,01 ₽" at bounding box center [1408, 75] width 74 height 16
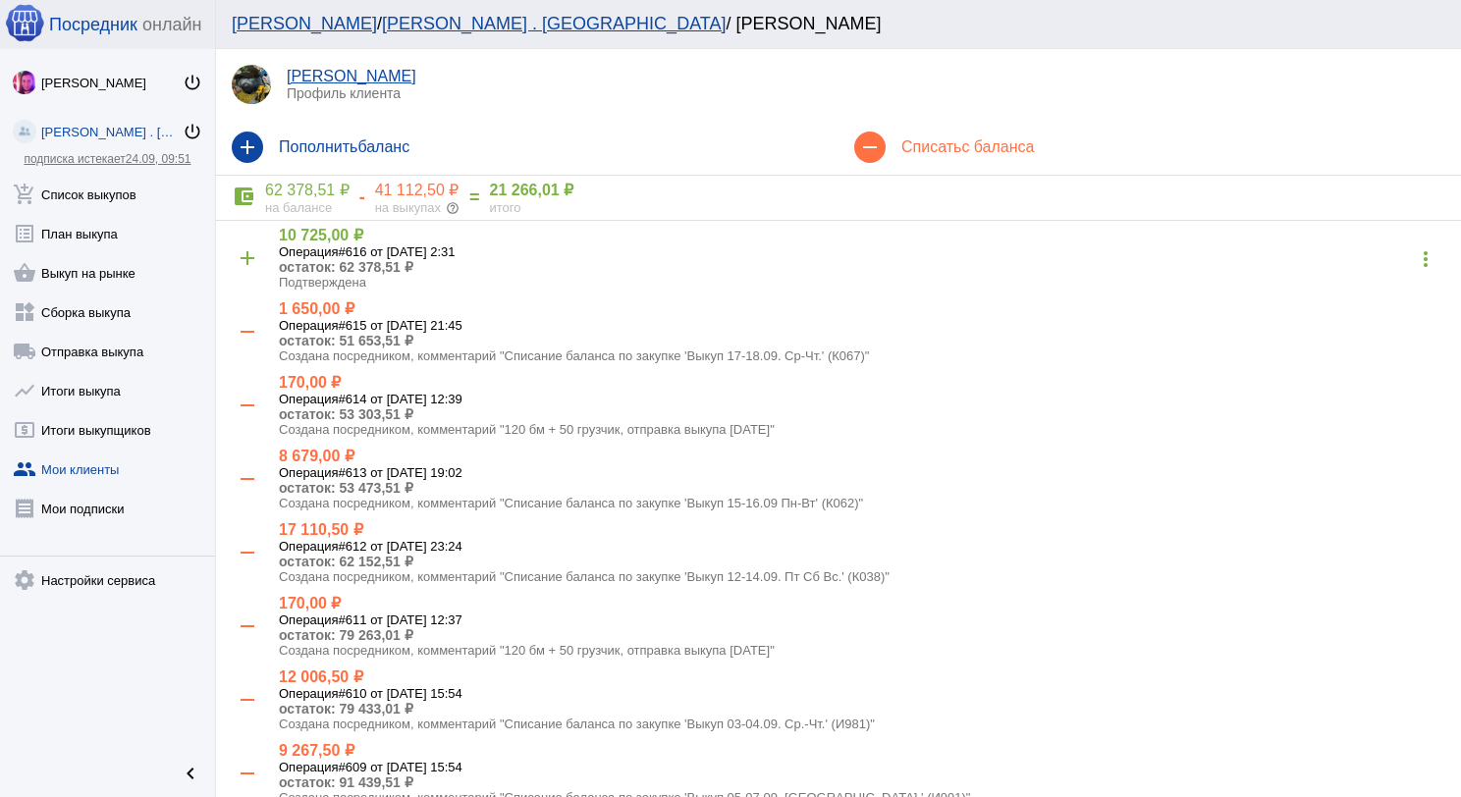
click at [949, 151] on h4 "Списать с баланса" at bounding box center [1173, 147] width 544 height 18
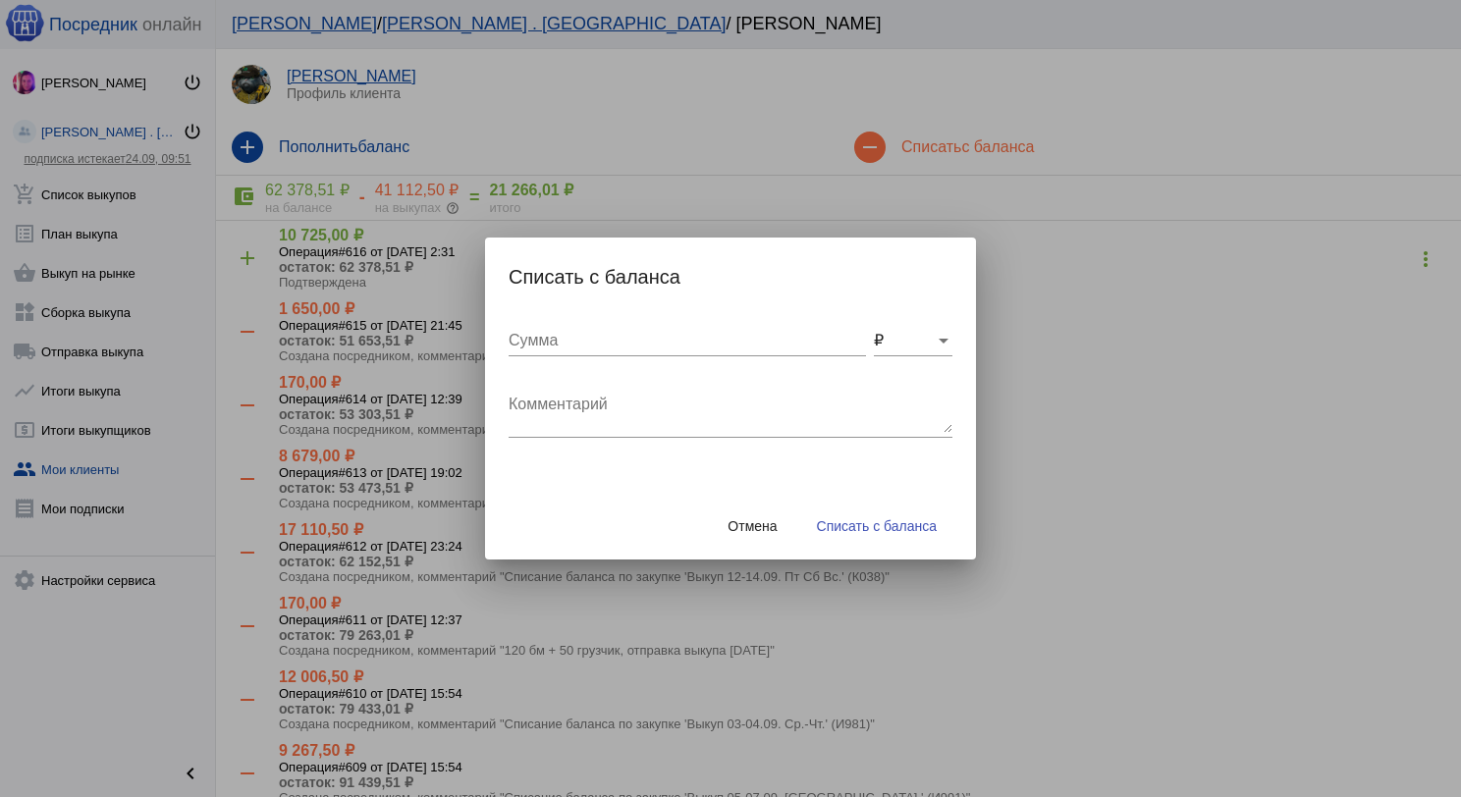
click at [713, 342] on input "Сумма" at bounding box center [686, 341] width 357 height 18
type input "50"
click at [689, 399] on textarea "Комментарий" at bounding box center [730, 413] width 444 height 39
type textarea "#104 проверка поста, другая цена"
click at [832, 520] on span "Списать с баланса" at bounding box center [877, 526] width 120 height 16
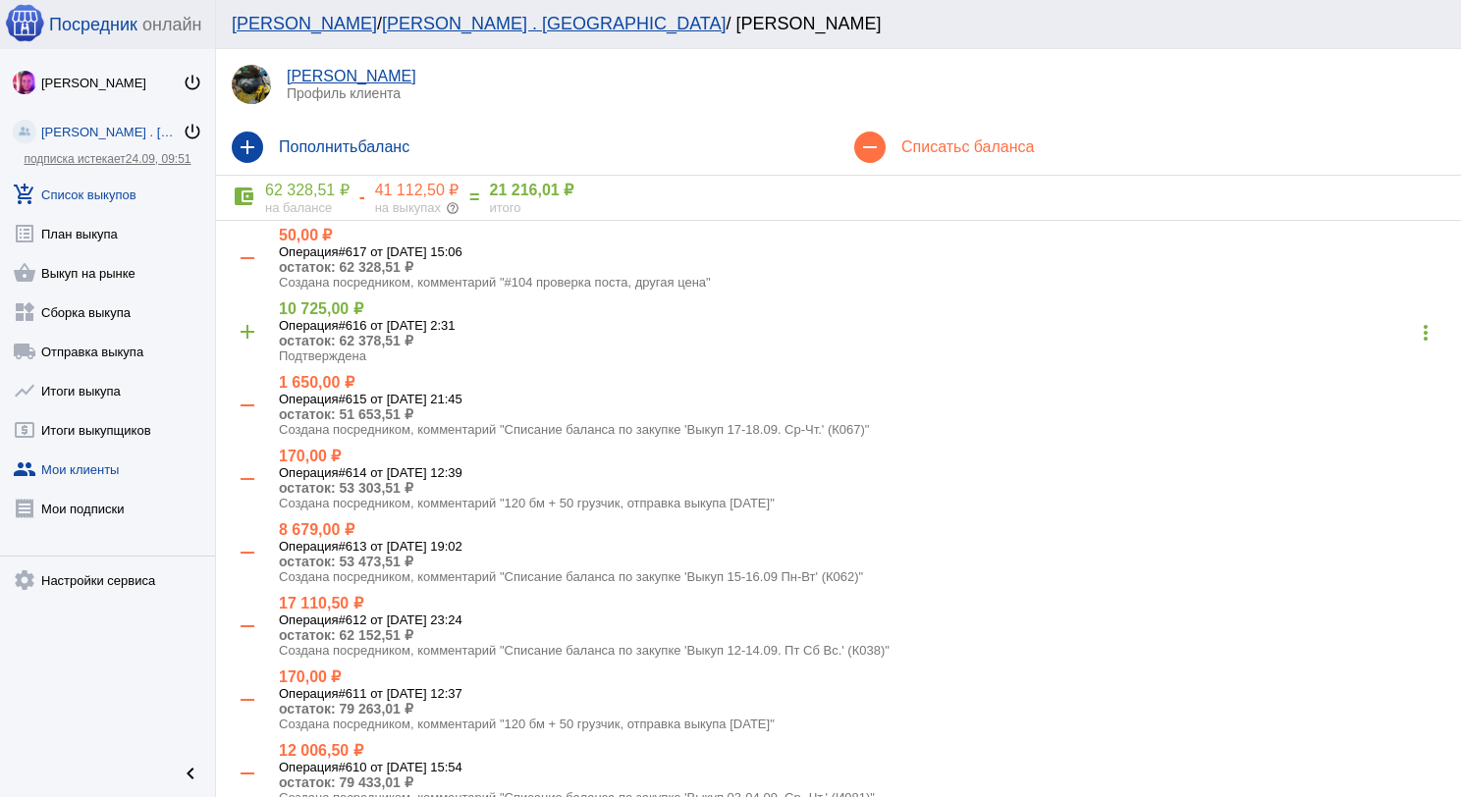
click at [114, 196] on link "add_shopping_cart Список выкупов" at bounding box center [107, 190] width 215 height 39
